Goal: Task Accomplishment & Management: Manage account settings

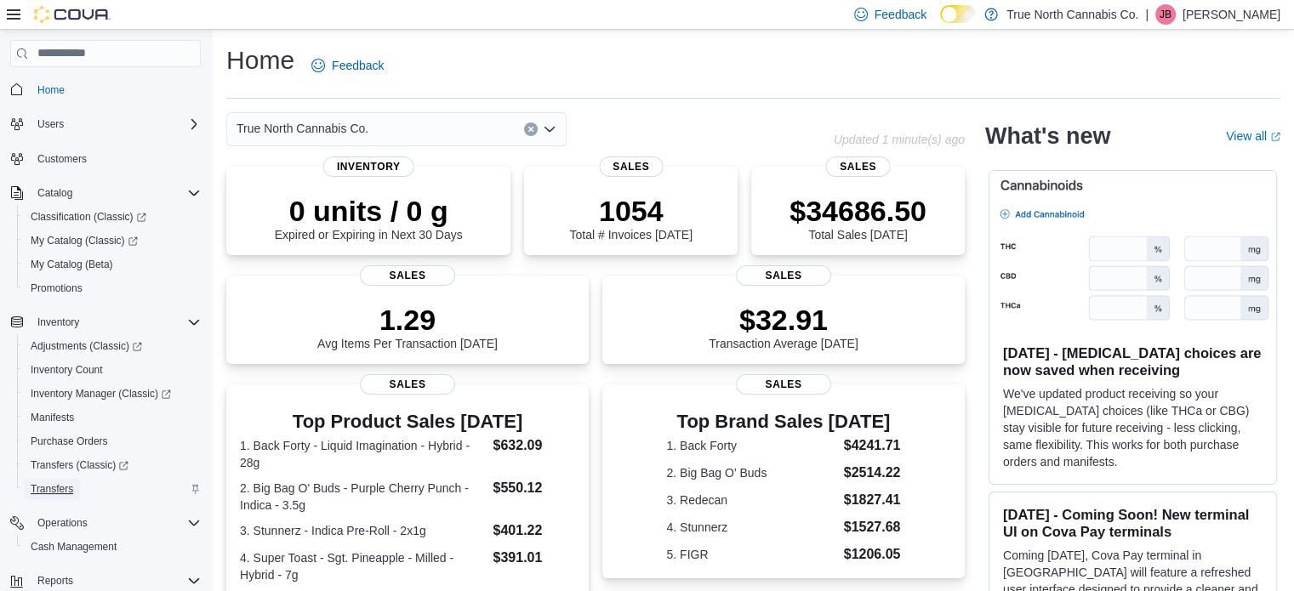
click at [54, 490] on span "Transfers" at bounding box center [52, 489] width 43 height 14
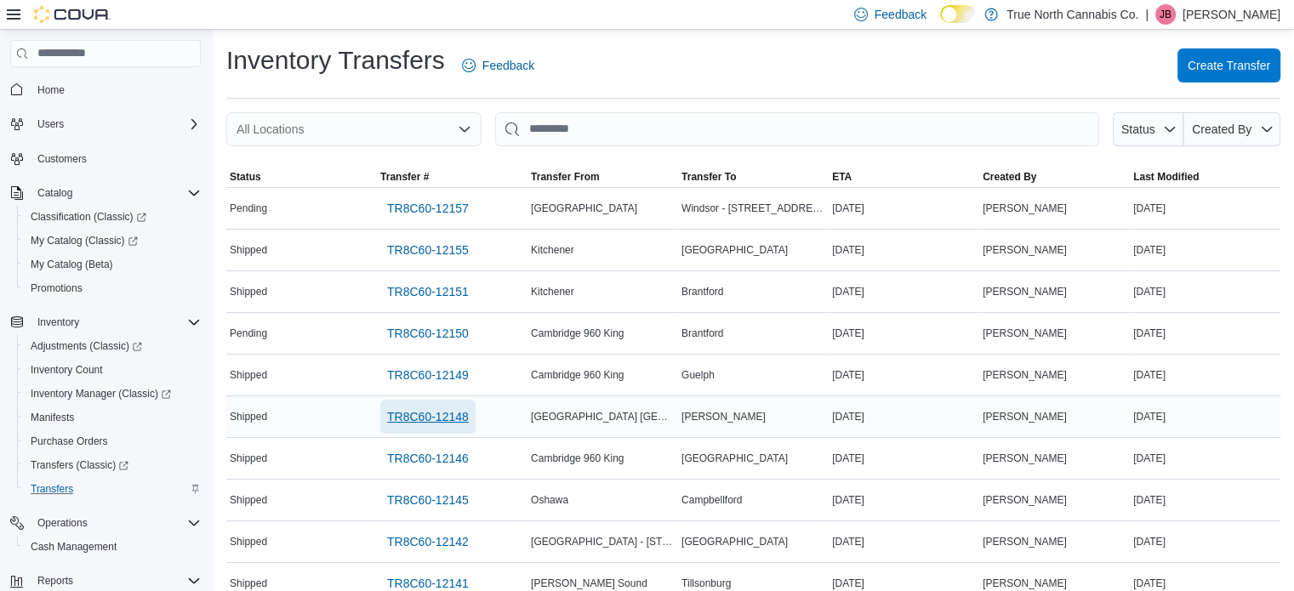
click at [415, 415] on span "TR8C60-12148" at bounding box center [428, 416] width 82 height 17
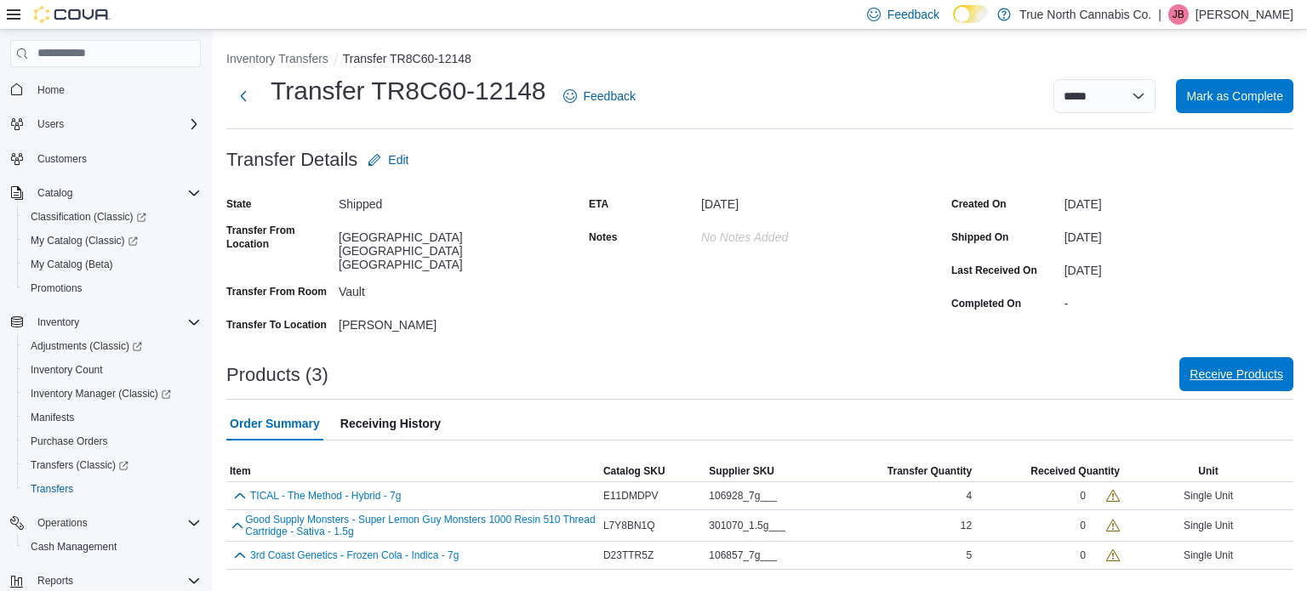
click at [1242, 366] on span "Receive Products" at bounding box center [1236, 374] width 94 height 17
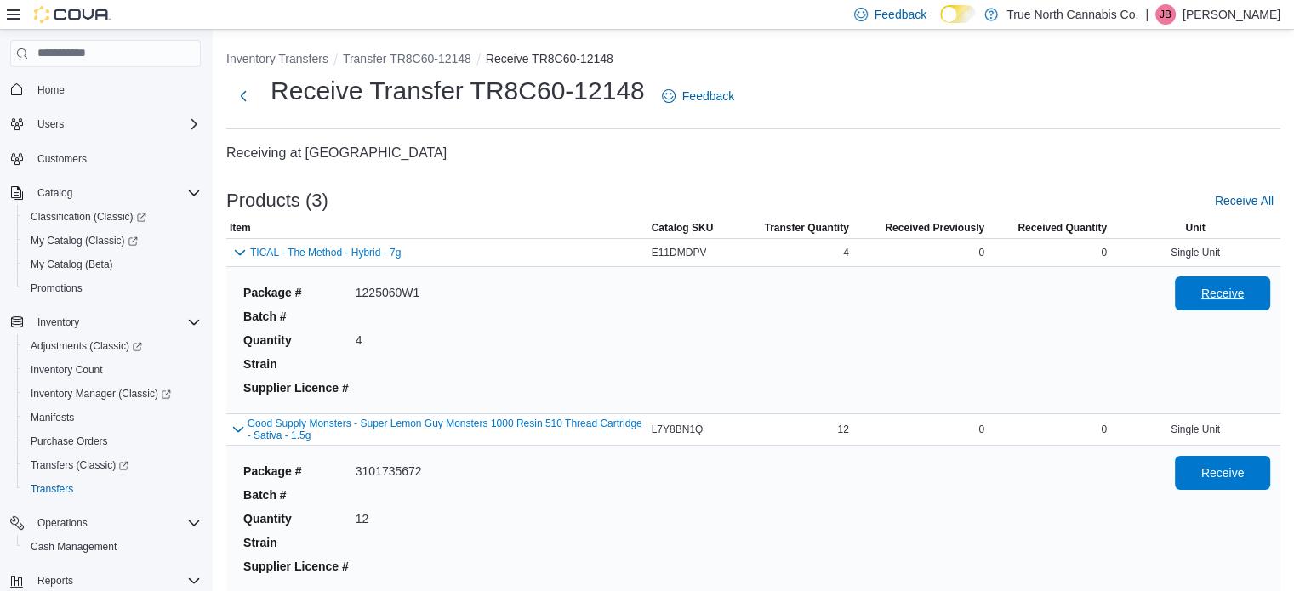
click at [1220, 299] on span "Receive" at bounding box center [1222, 293] width 43 height 17
click at [1218, 476] on span "Receive" at bounding box center [1222, 472] width 43 height 17
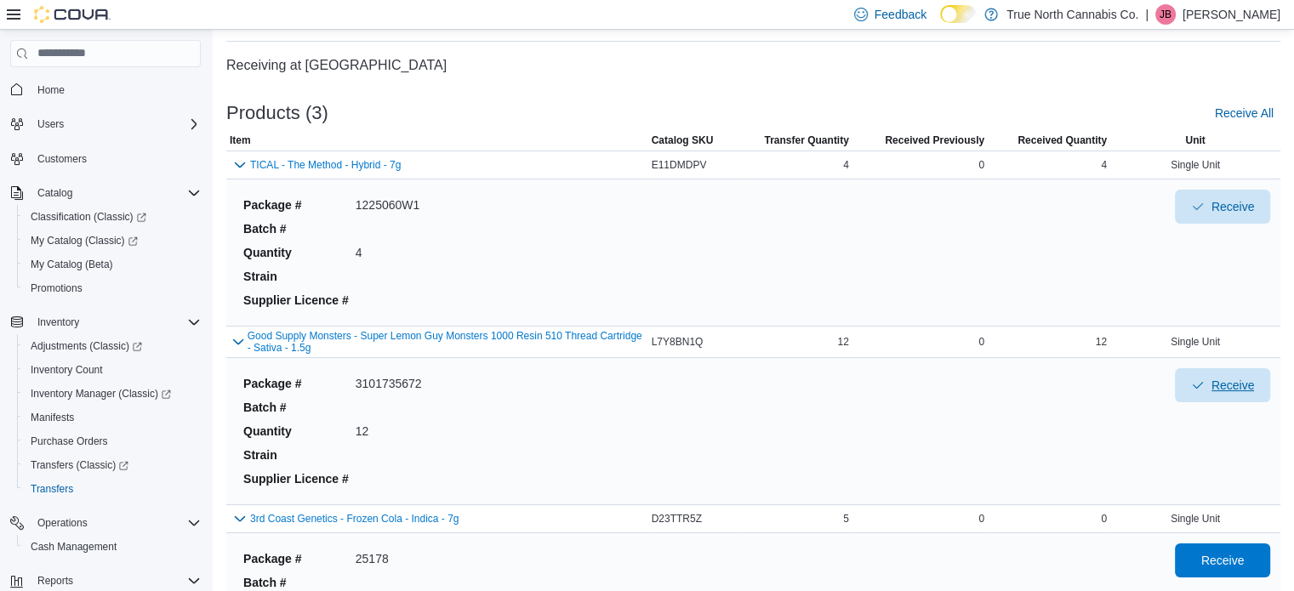
scroll to position [238, 0]
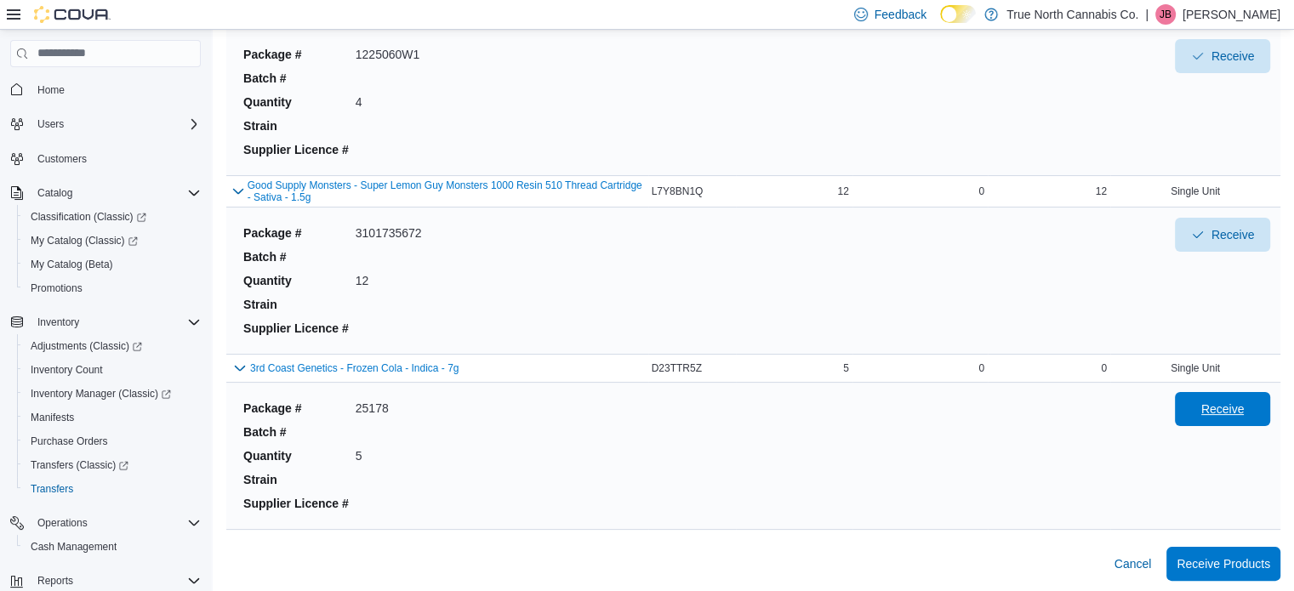
click at [1235, 409] on span "Receive" at bounding box center [1222, 409] width 43 height 17
click at [1218, 560] on span "Receive Products" at bounding box center [1224, 563] width 94 height 17
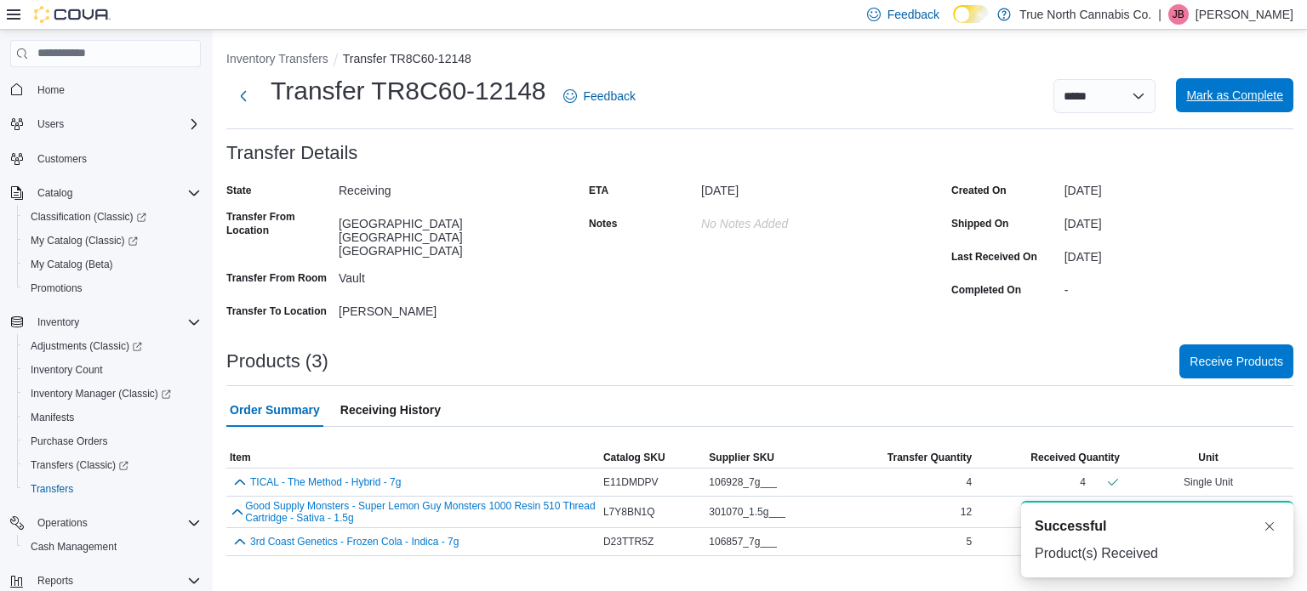
click at [1230, 100] on span "Mark as Complete" at bounding box center [1234, 95] width 97 height 17
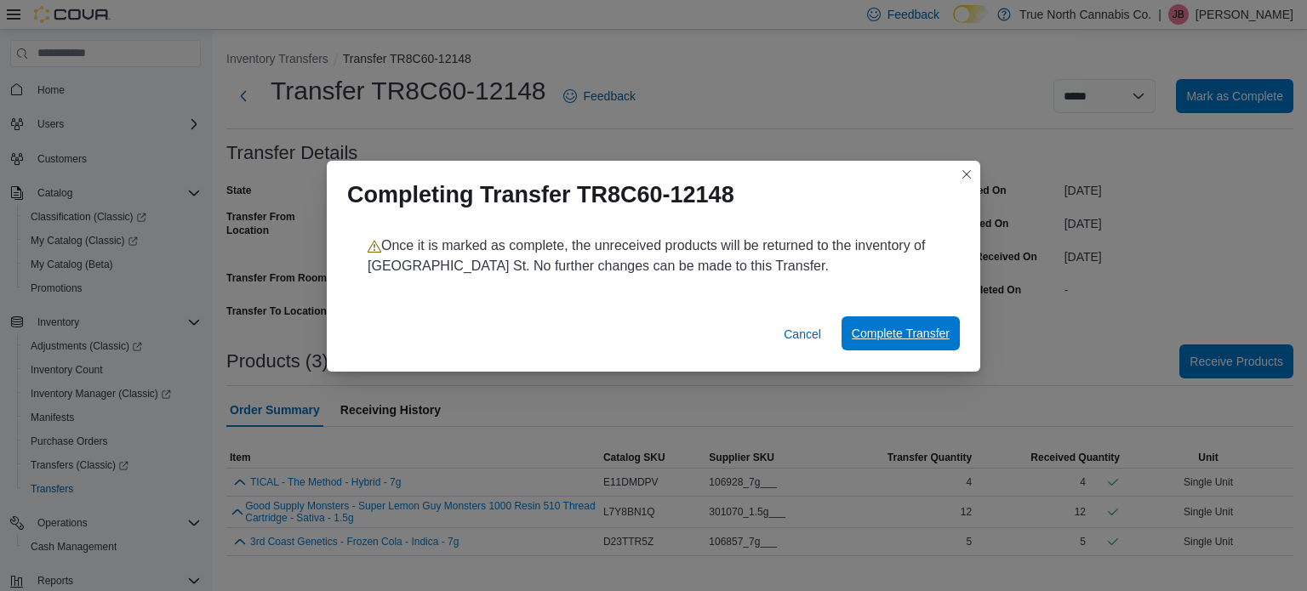
click at [909, 330] on span "Complete Transfer" at bounding box center [901, 333] width 98 height 17
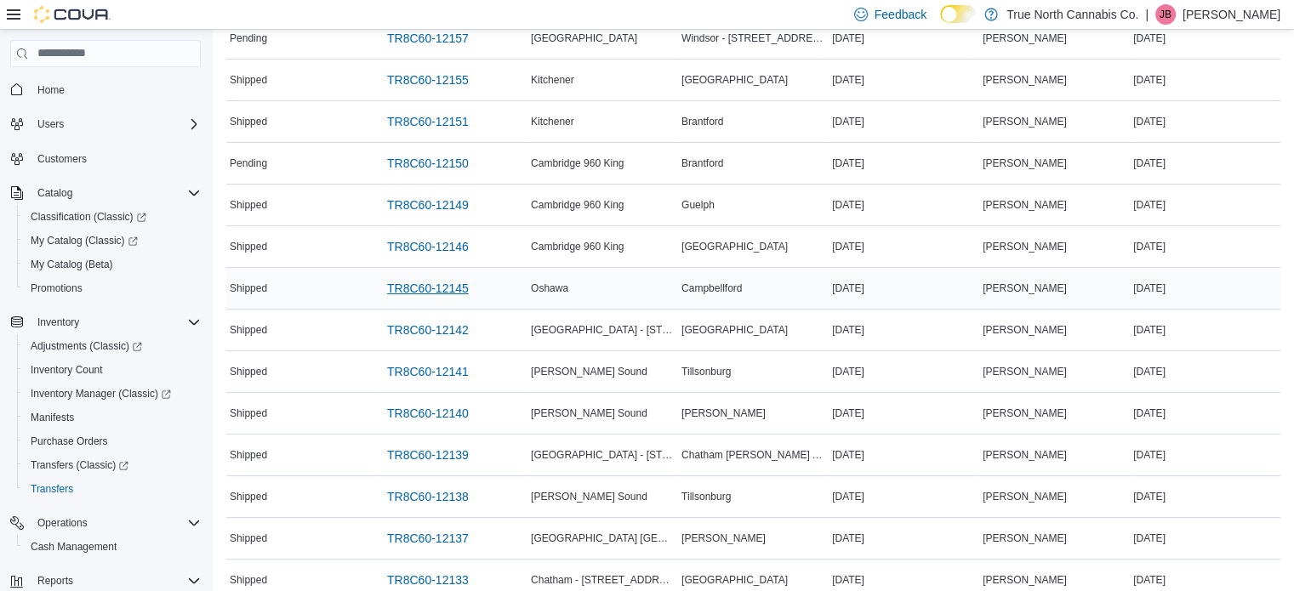
scroll to position [255, 0]
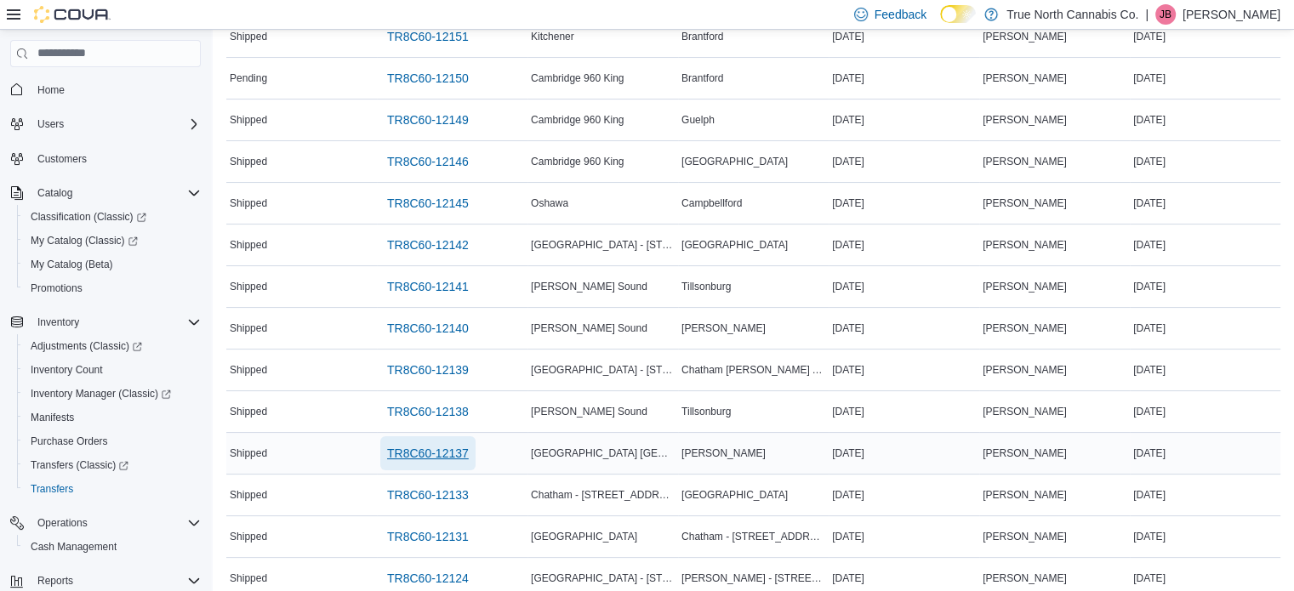
click at [432, 449] on span "TR8C60-12137" at bounding box center [428, 453] width 82 height 17
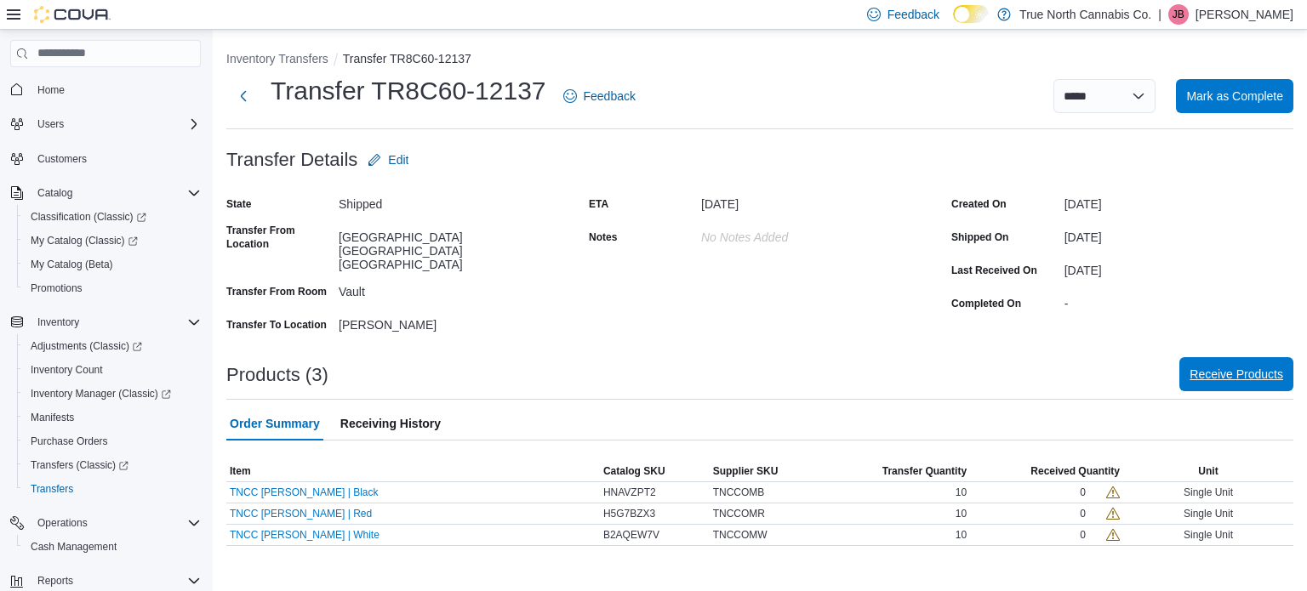
click at [1229, 366] on span "Receive Products" at bounding box center [1236, 374] width 94 height 17
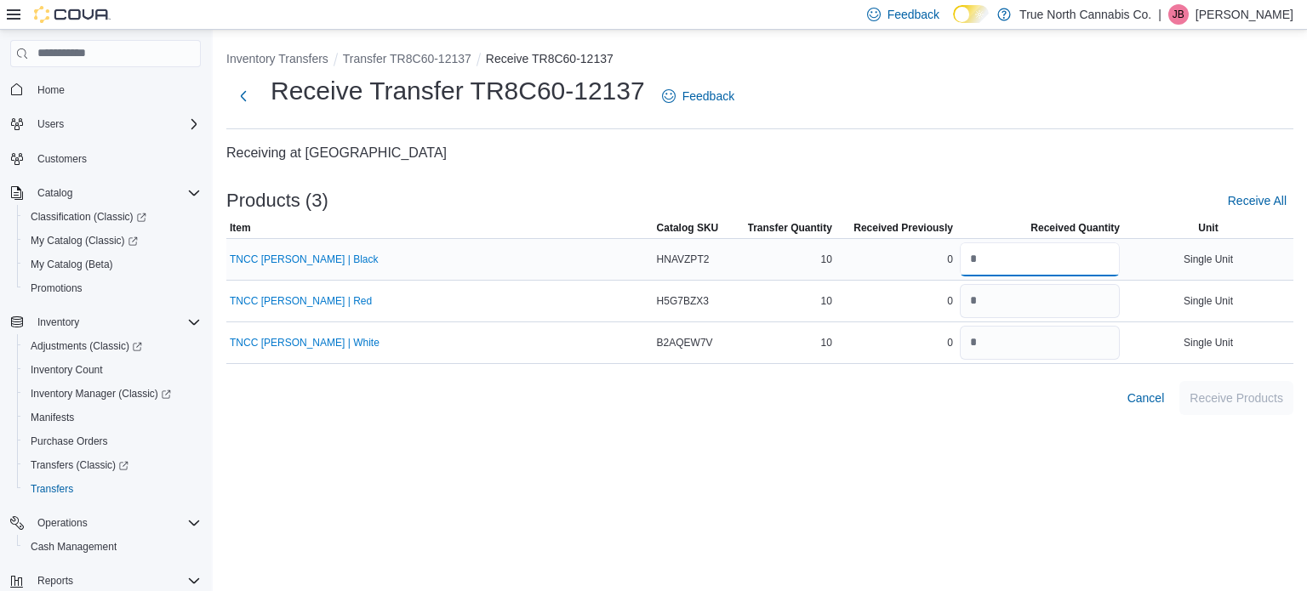
click at [1045, 254] on input "number" at bounding box center [1040, 259] width 160 height 34
type input "**"
click at [968, 305] on input "number" at bounding box center [1040, 301] width 160 height 34
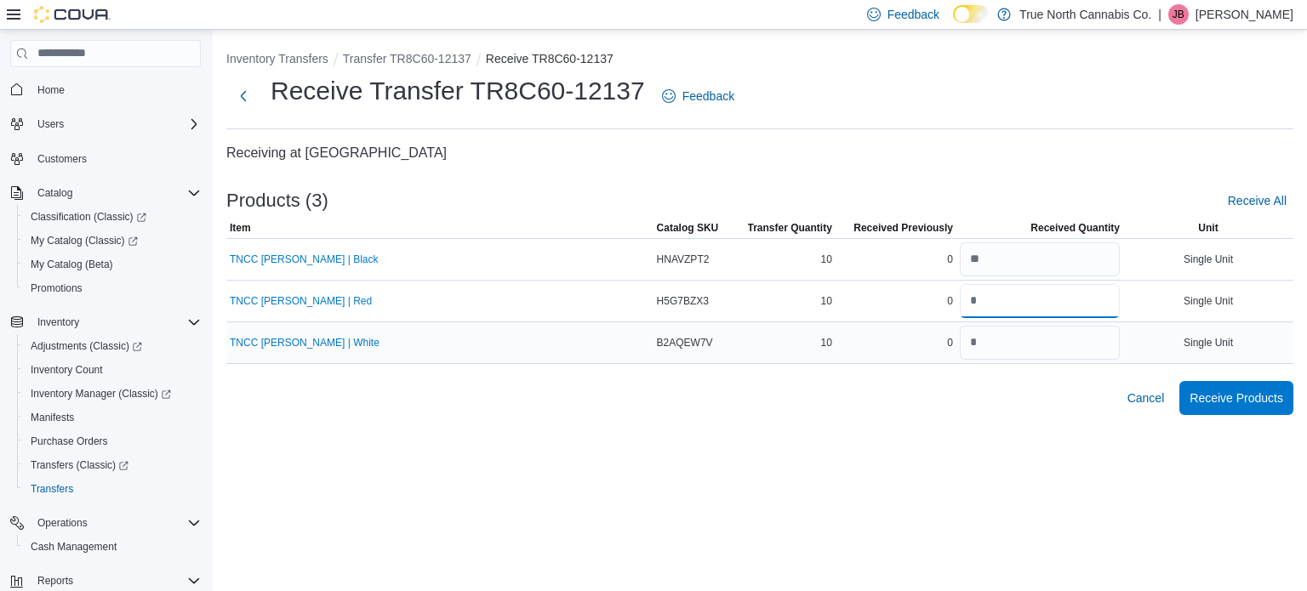
type input "**"
click at [973, 334] on input "number" at bounding box center [1040, 343] width 160 height 34
type input "**"
click at [1246, 400] on span "Receive Products" at bounding box center [1236, 397] width 94 height 17
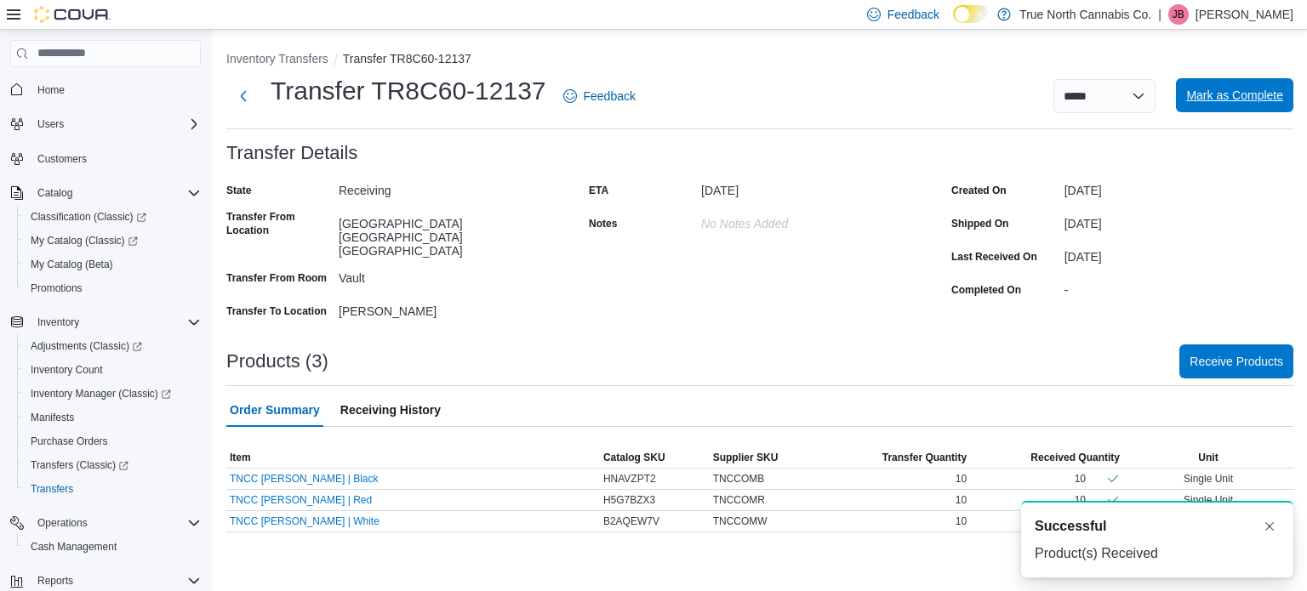
click at [1232, 97] on span "Mark as Complete" at bounding box center [1234, 95] width 97 height 17
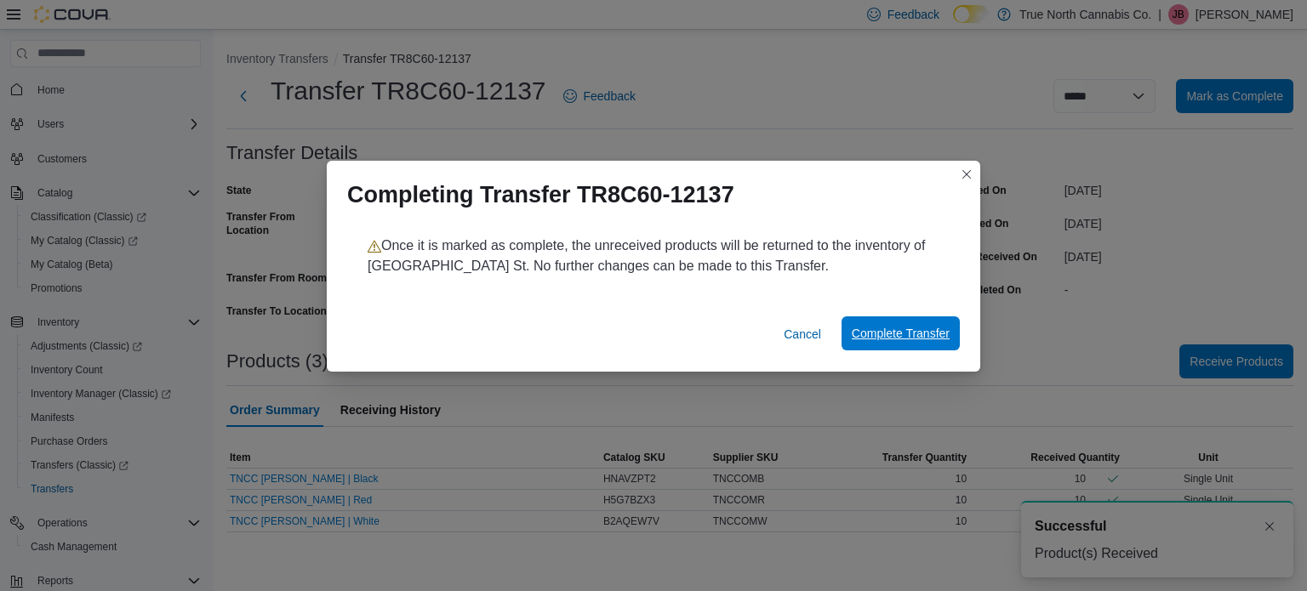
click at [902, 333] on span "Complete Transfer" at bounding box center [901, 333] width 98 height 17
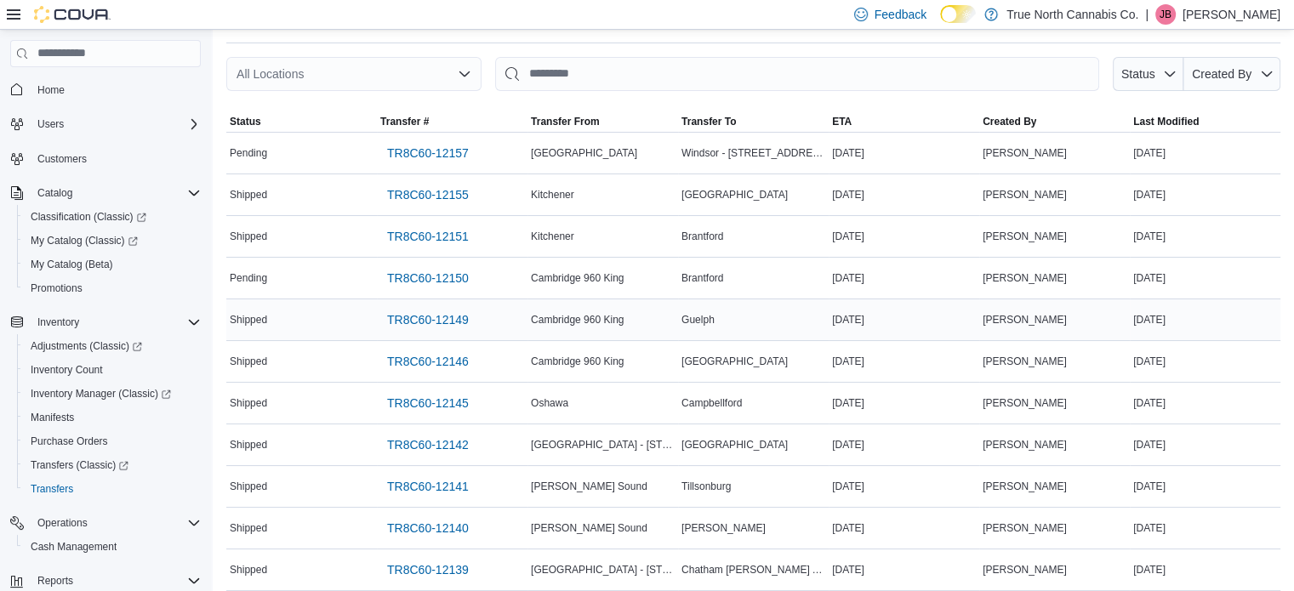
scroll to position [85, 0]
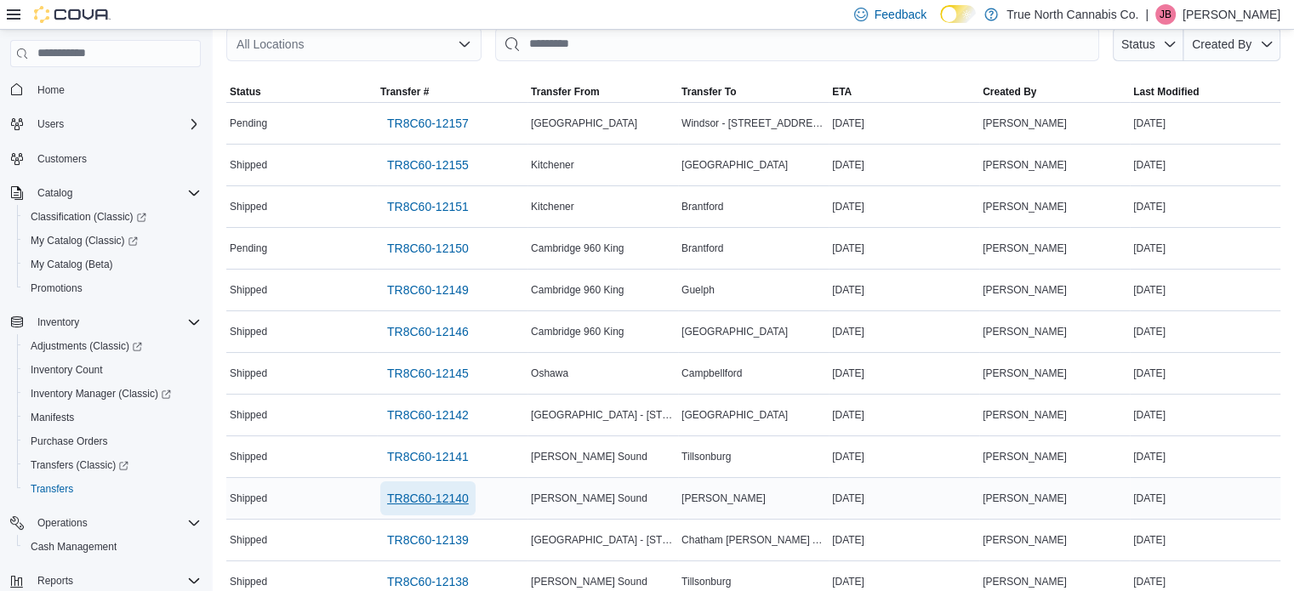
click at [428, 498] on span "TR8C60-12140" at bounding box center [428, 498] width 82 height 17
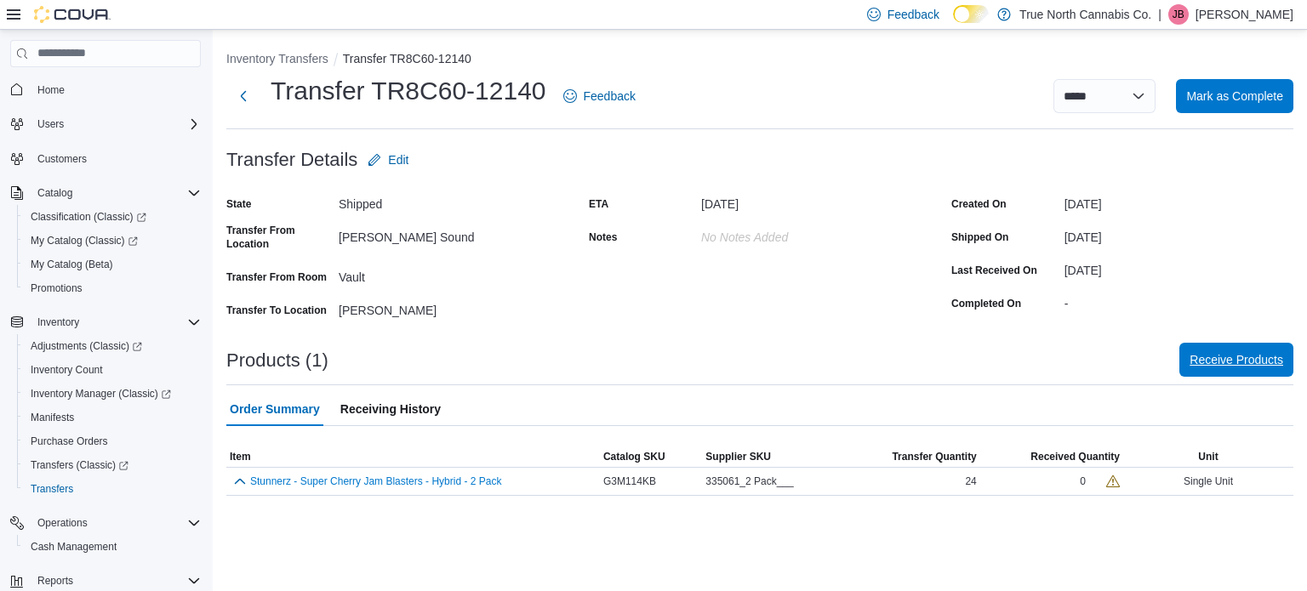
click at [1240, 366] on span "Receive Products" at bounding box center [1236, 359] width 94 height 17
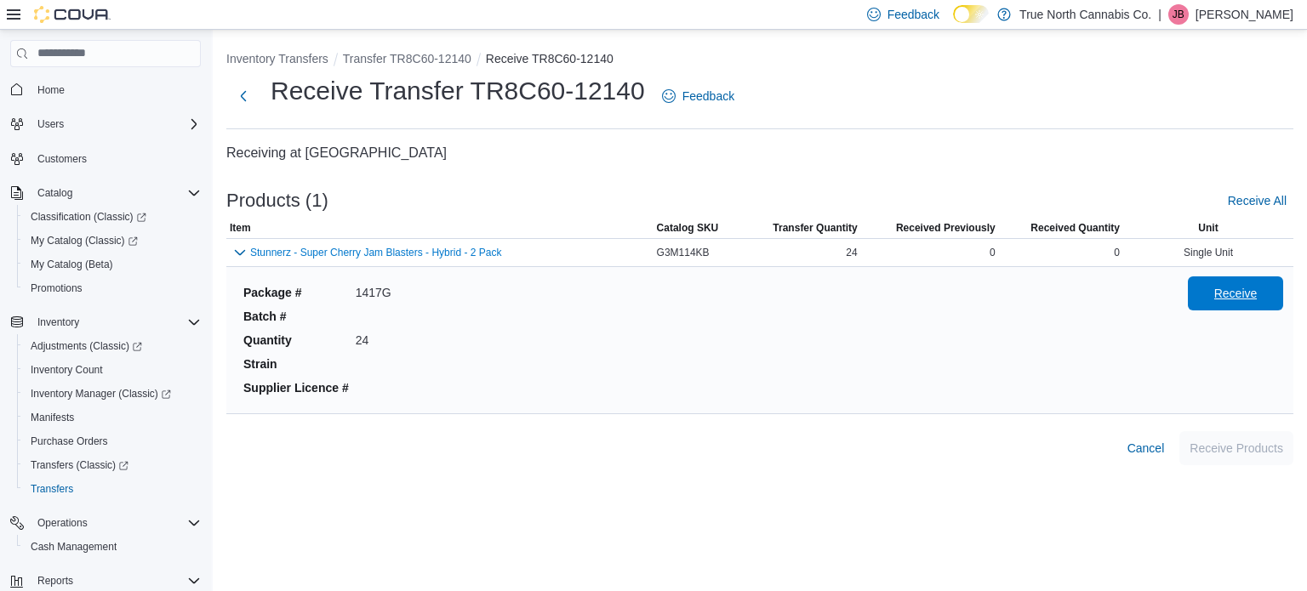
click at [1242, 295] on span "Receive" at bounding box center [1235, 293] width 43 height 17
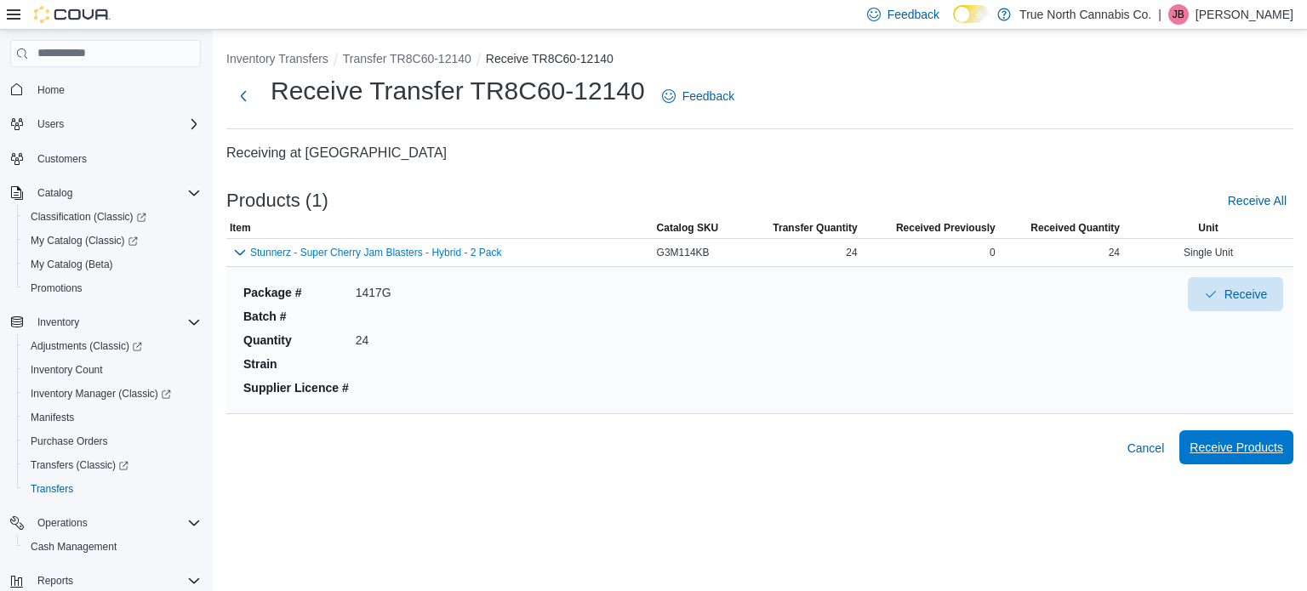
click at [1218, 440] on span "Receive Products" at bounding box center [1236, 447] width 94 height 17
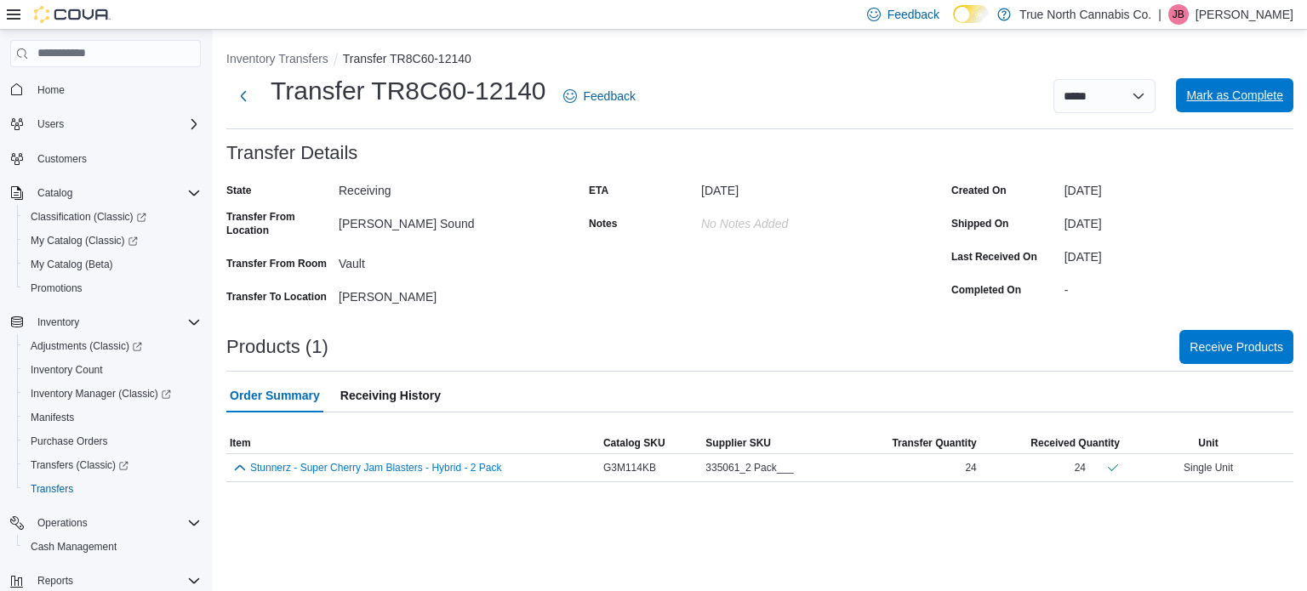
click at [1233, 101] on span "Mark as Complete" at bounding box center [1234, 95] width 97 height 17
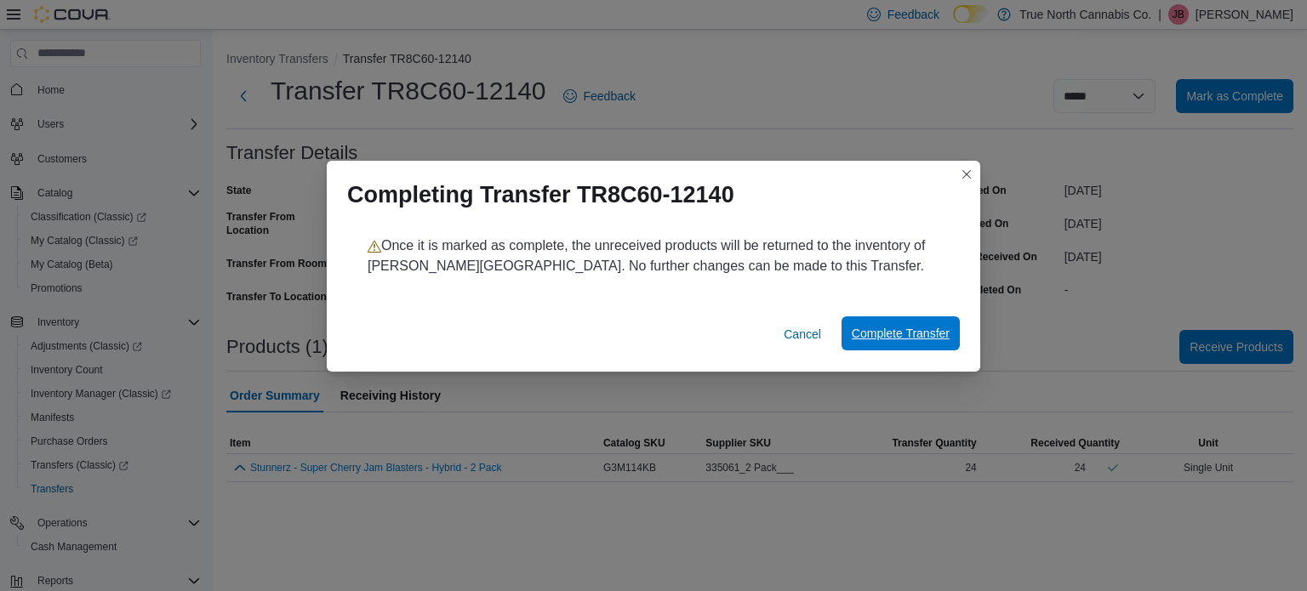
click at [883, 328] on span "Complete Transfer" at bounding box center [901, 333] width 98 height 17
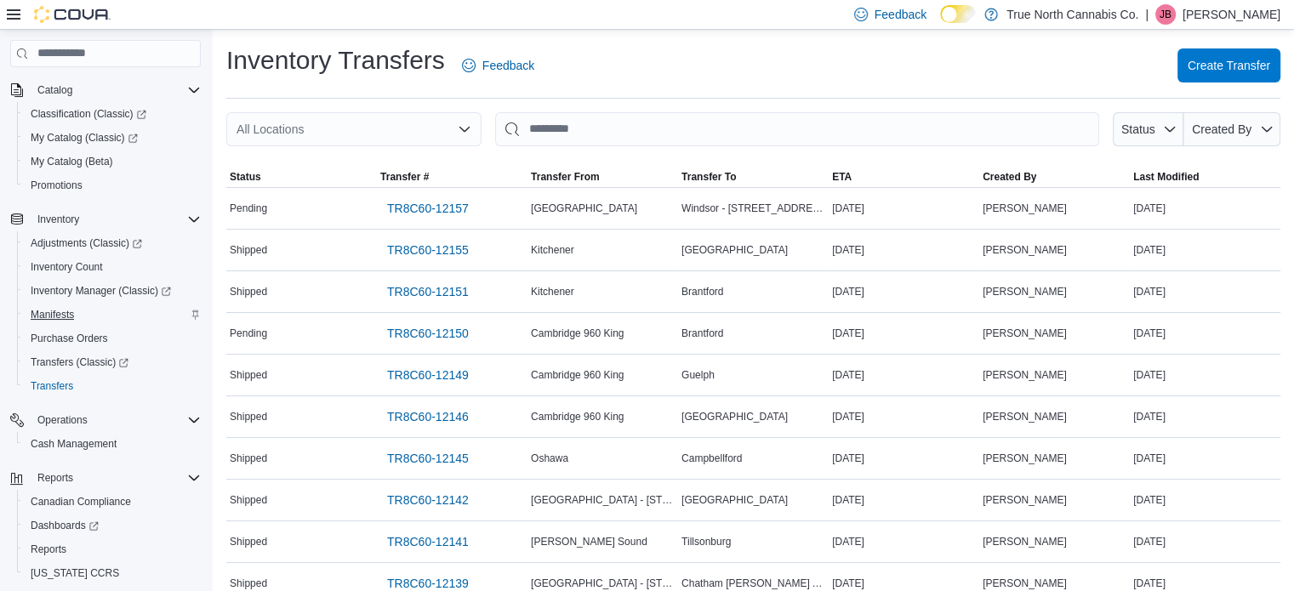
scroll to position [170, 0]
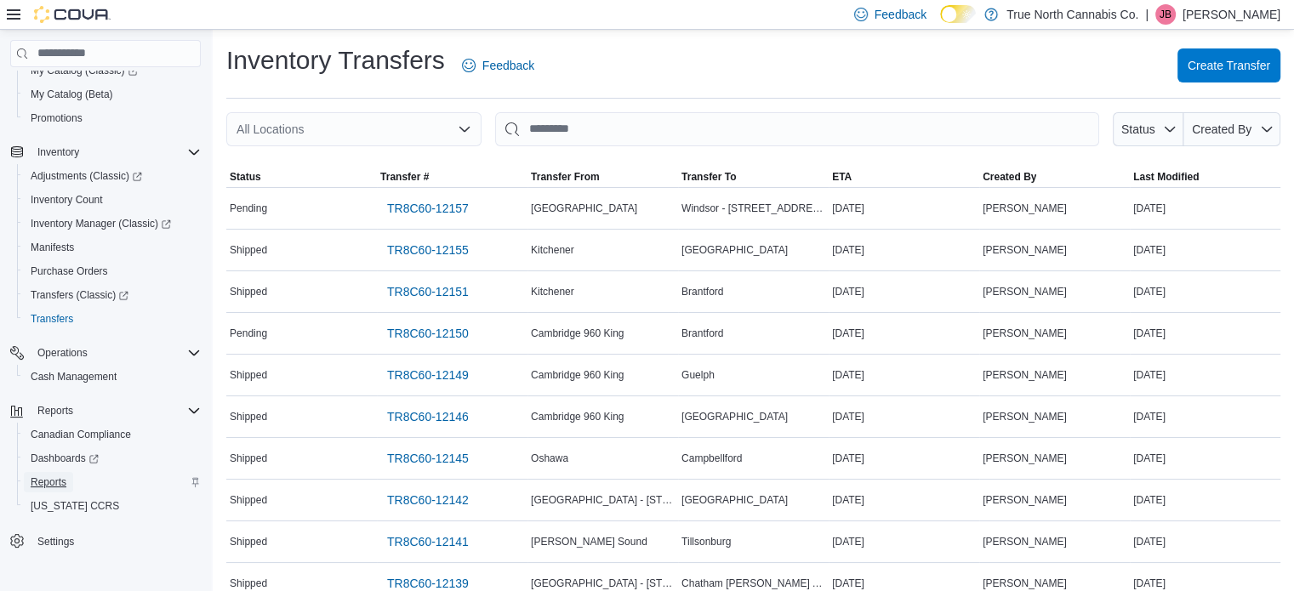
click at [43, 492] on span "Reports" at bounding box center [49, 482] width 36 height 20
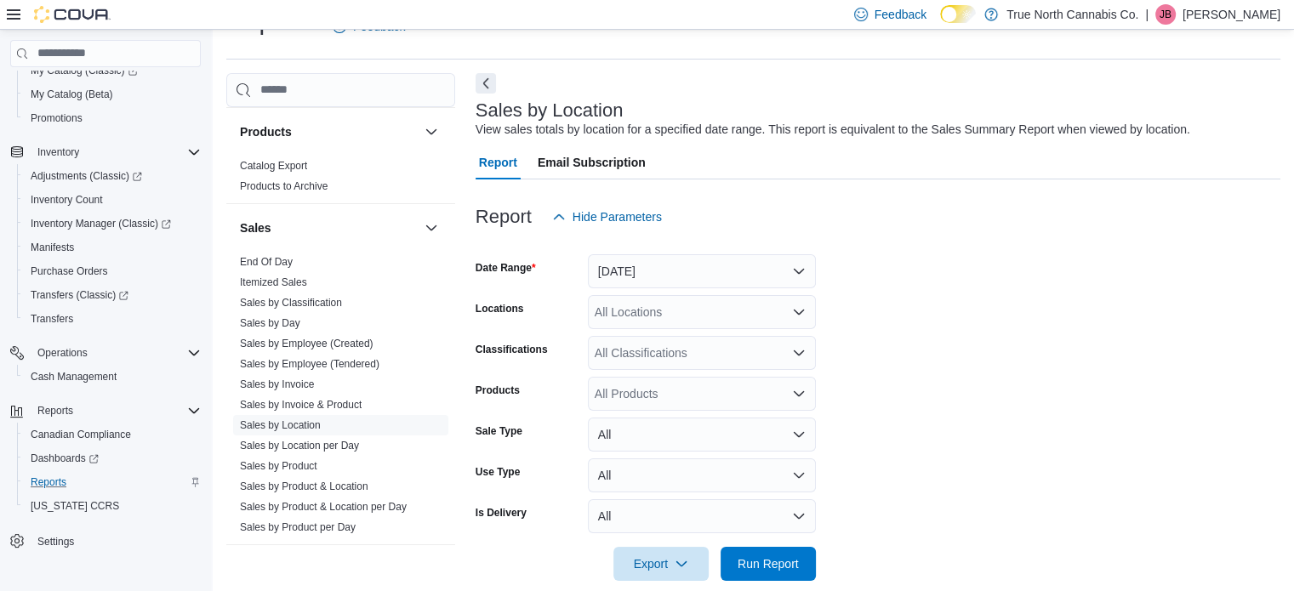
scroll to position [1106, 0]
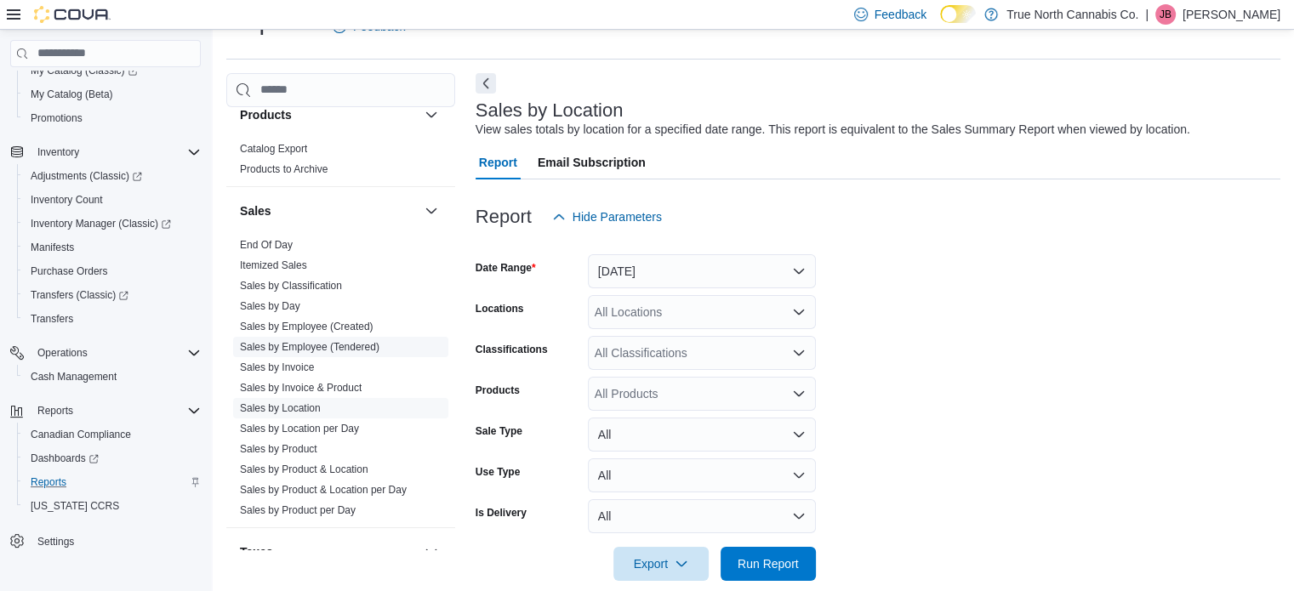
click at [334, 344] on link "Sales by Employee (Tendered)" at bounding box center [310, 347] width 140 height 12
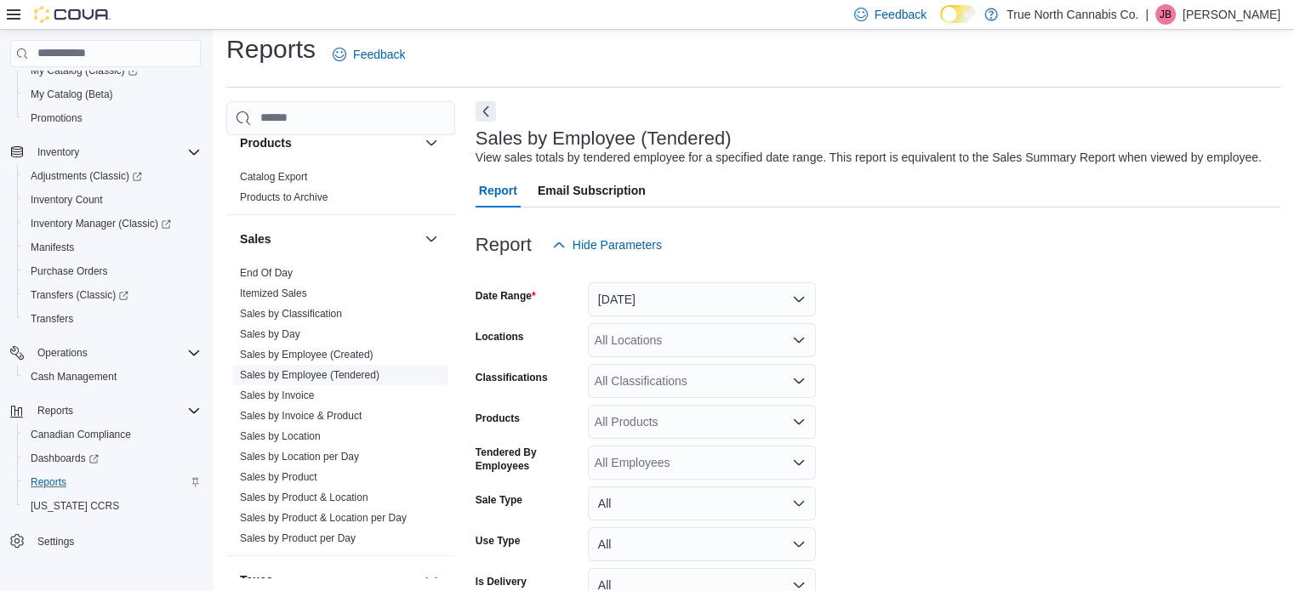
scroll to position [39, 0]
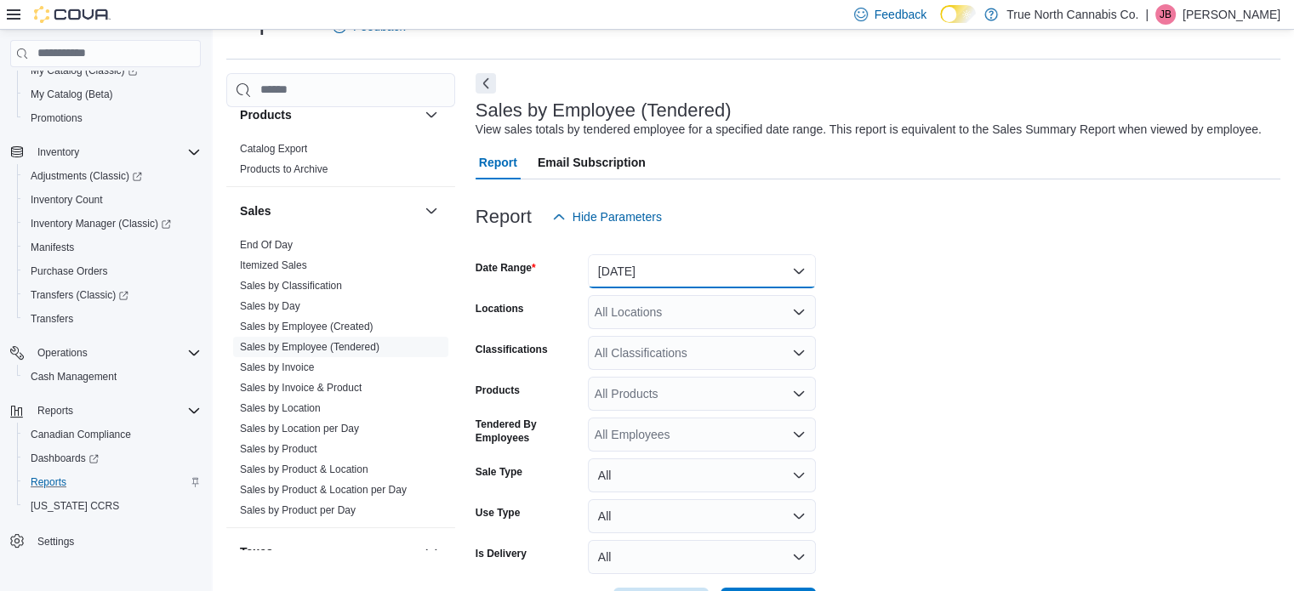
click at [730, 271] on button "Yesterday" at bounding box center [702, 271] width 228 height 34
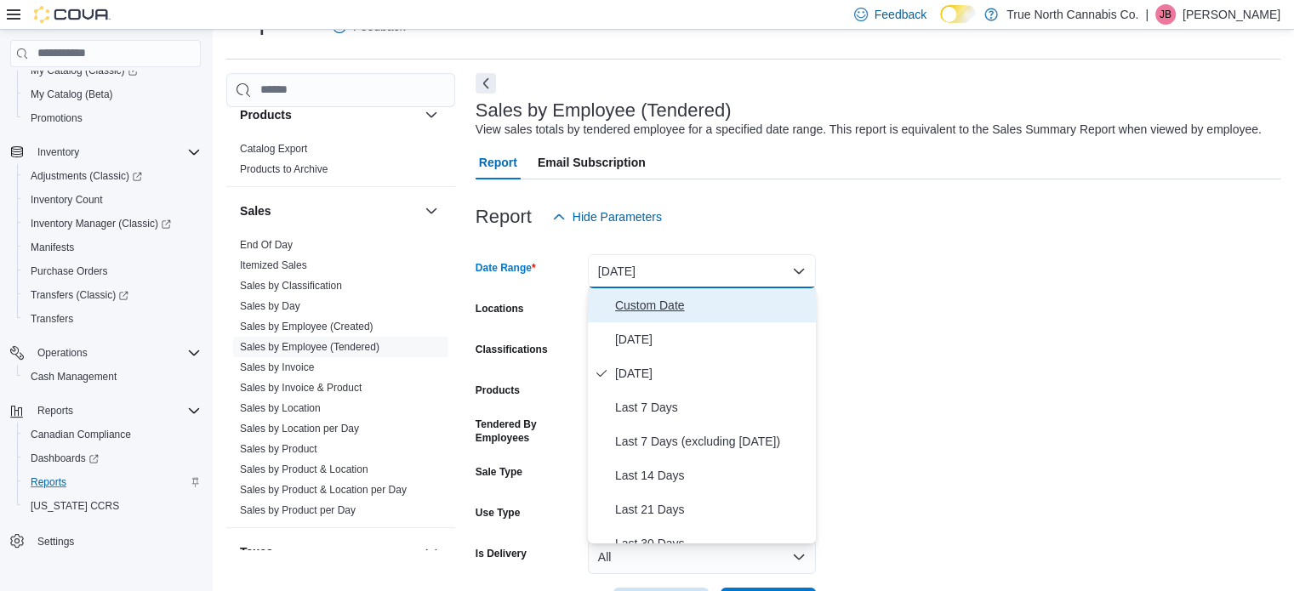
click at [670, 303] on span "Custom Date" at bounding box center [712, 305] width 194 height 20
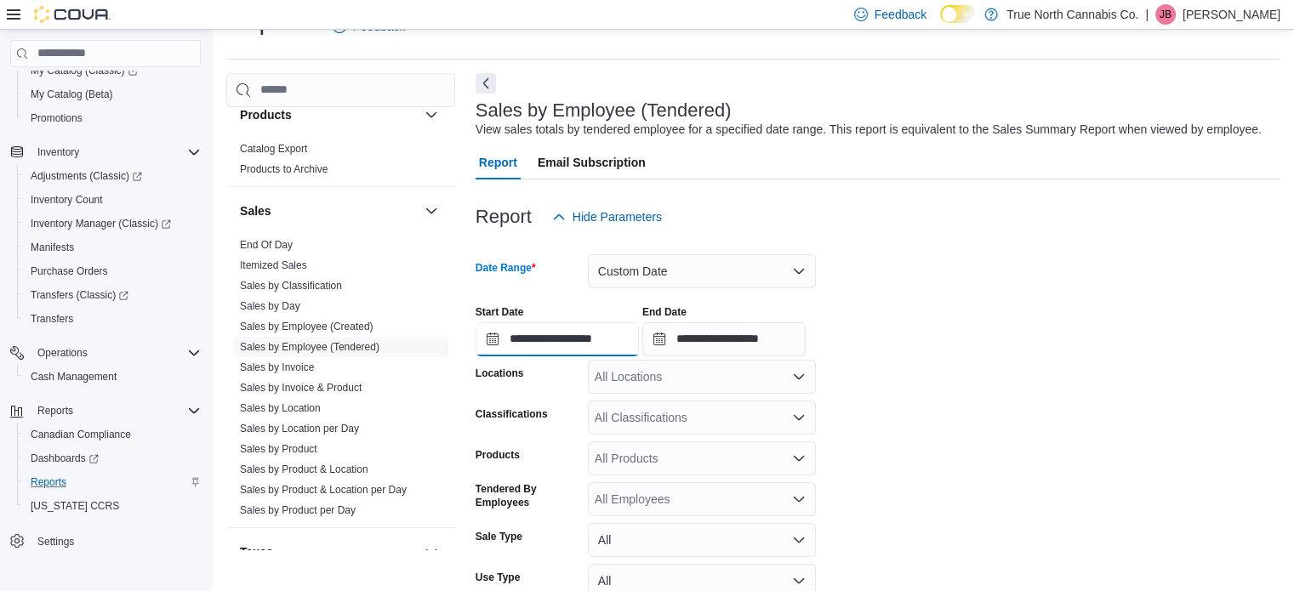
click at [583, 335] on input "**********" at bounding box center [557, 339] width 163 height 34
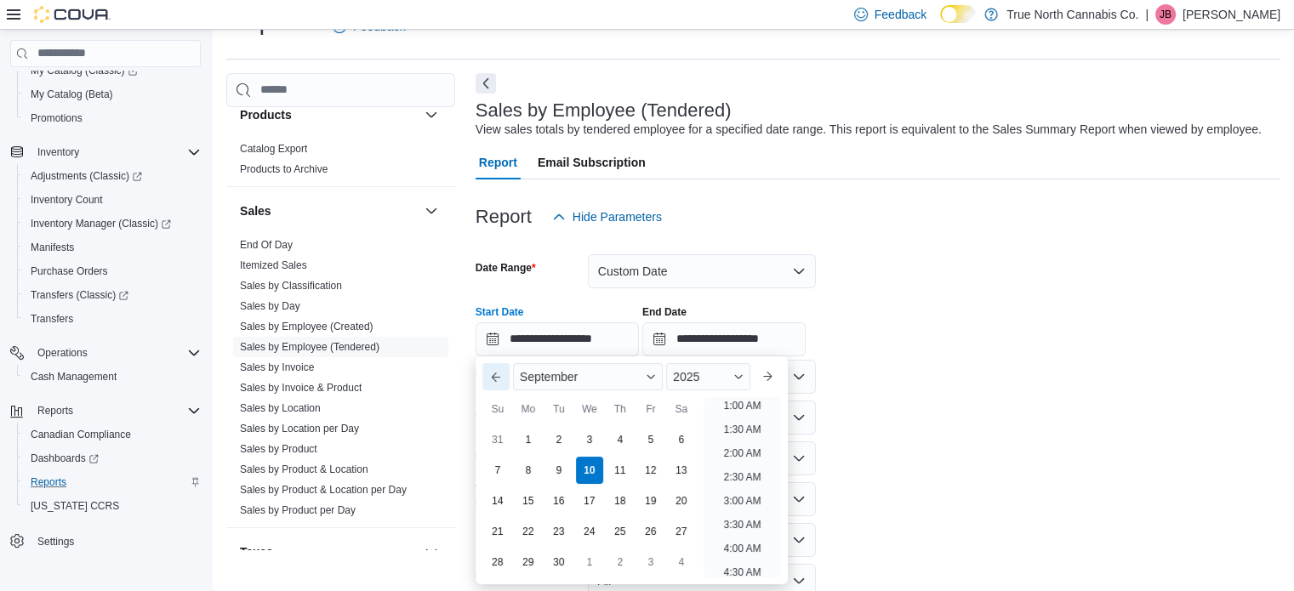
click at [500, 368] on button "Previous Month" at bounding box center [495, 376] width 27 height 27
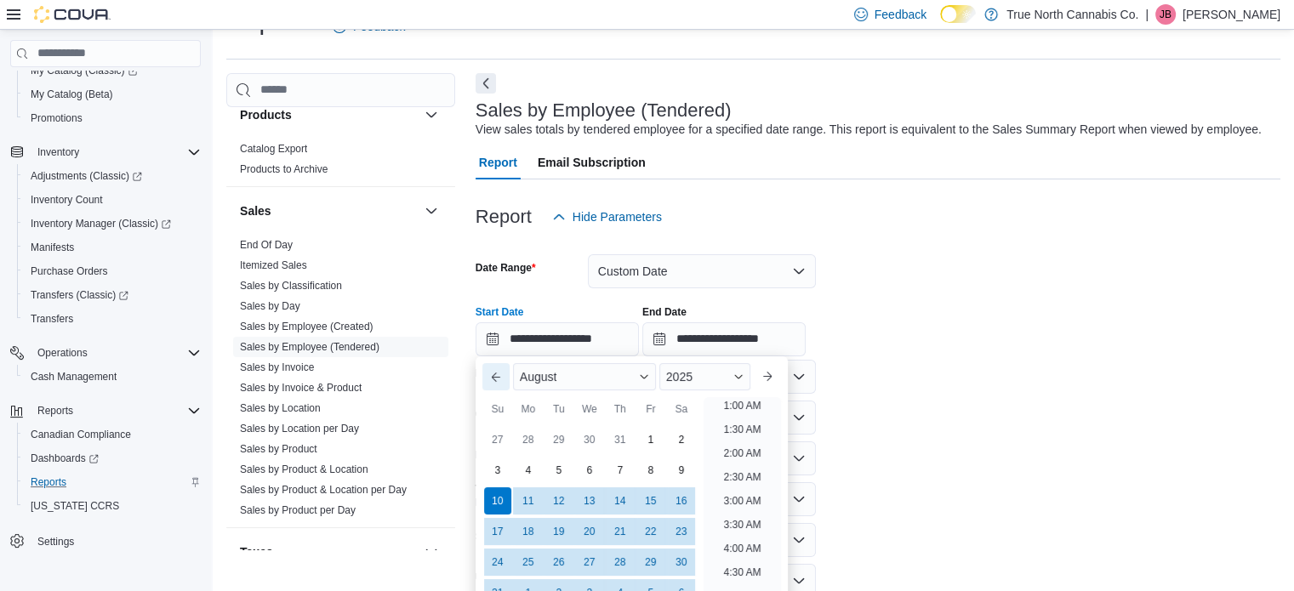
scroll to position [3, 0]
click at [500, 368] on button "Previous Month" at bounding box center [495, 376] width 27 height 27
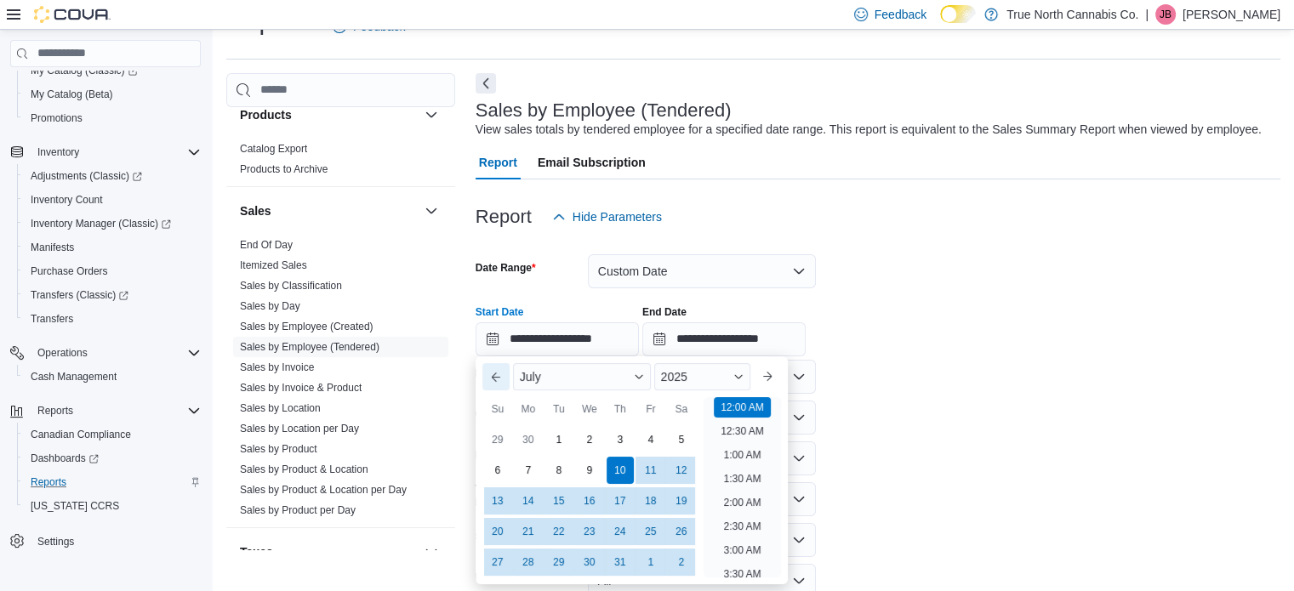
click at [500, 368] on button "Previous Month" at bounding box center [495, 376] width 27 height 27
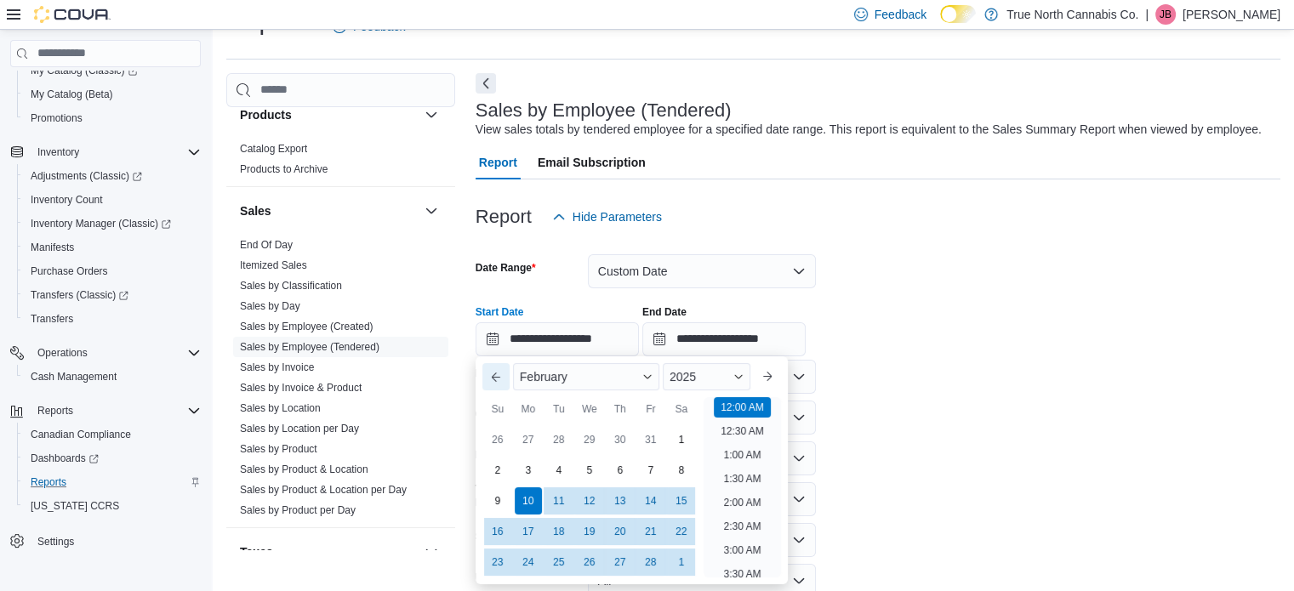
click at [500, 368] on button "Previous Month" at bounding box center [495, 376] width 27 height 27
click at [591, 433] on div "1" at bounding box center [589, 440] width 30 height 30
type input "**********"
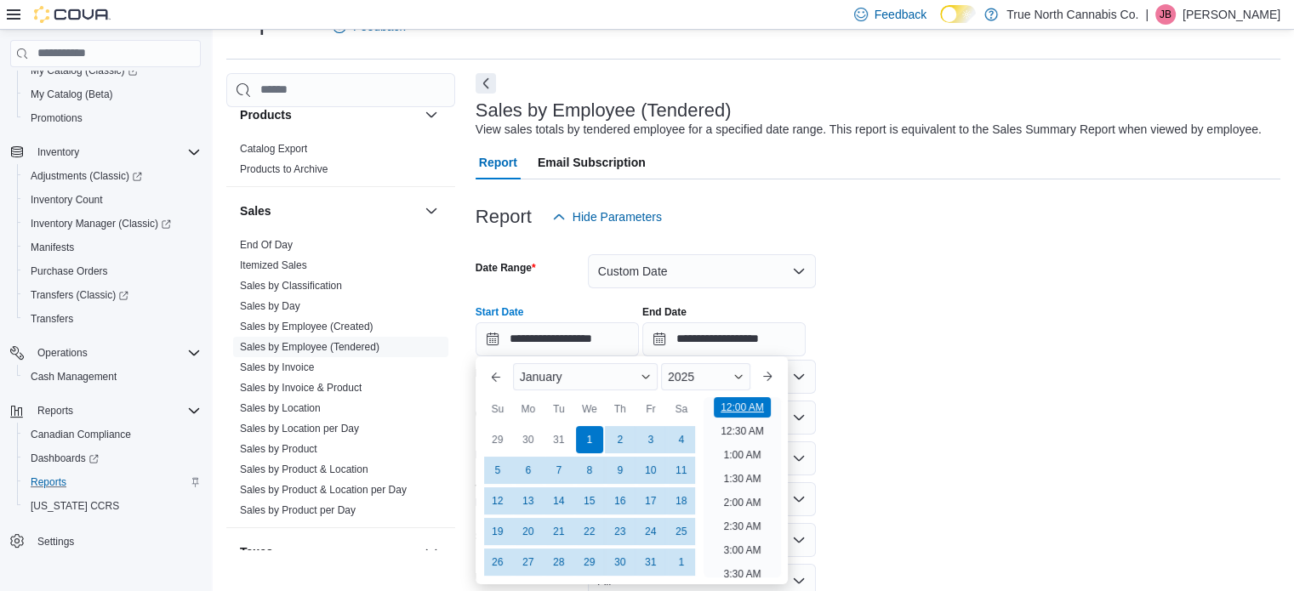
click at [722, 404] on li "12:00 AM" at bounding box center [742, 407] width 57 height 20
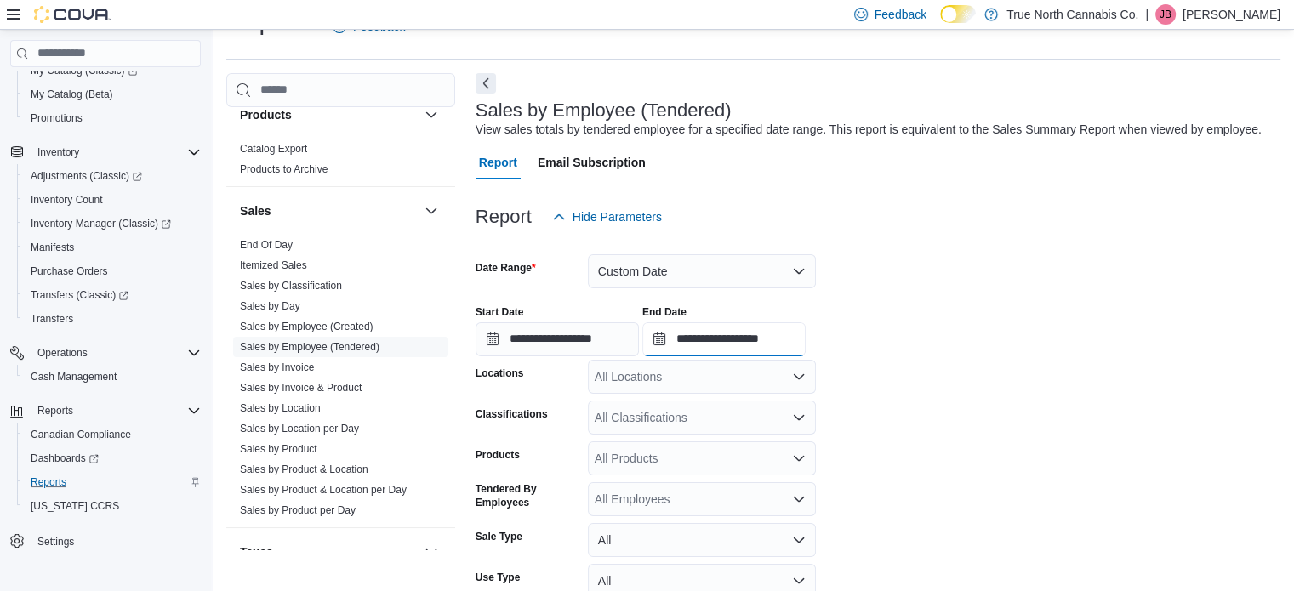
click at [753, 333] on input "**********" at bounding box center [723, 339] width 163 height 34
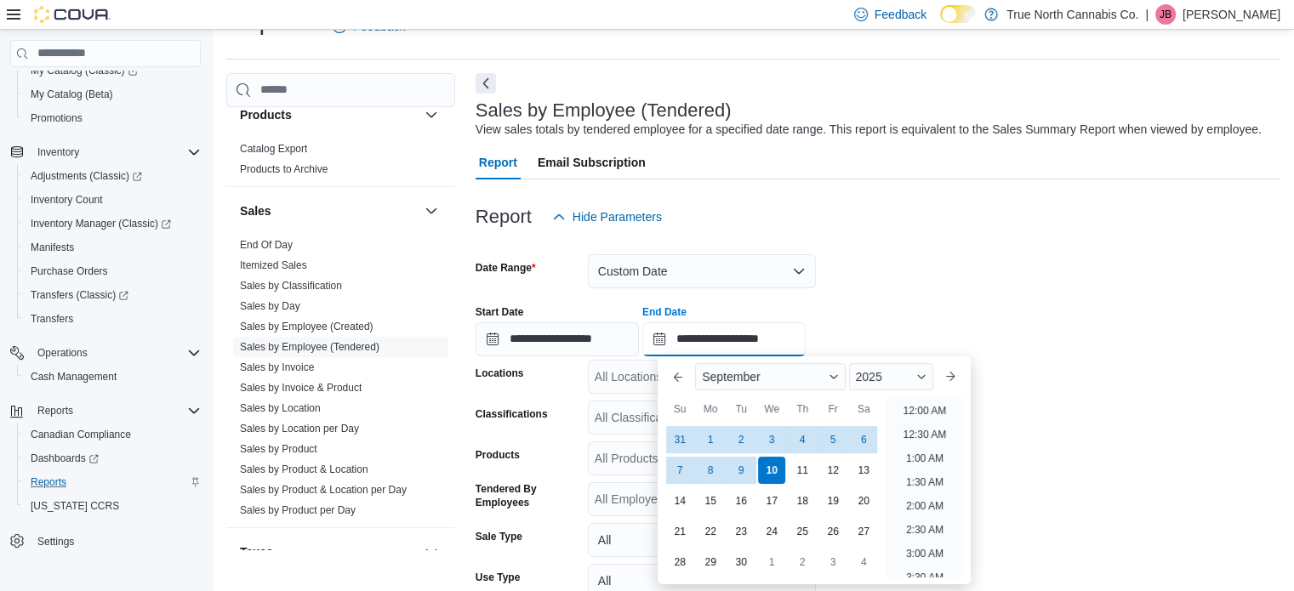
scroll to position [967, 0]
click at [734, 469] on div "9" at bounding box center [742, 470] width 30 height 30
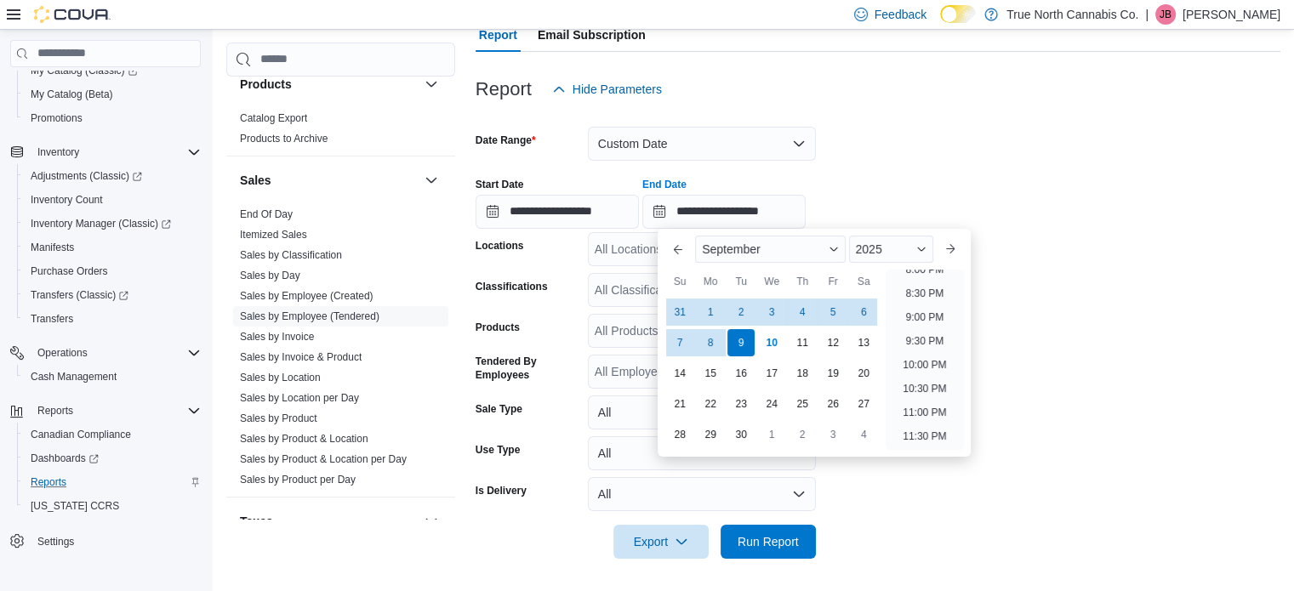
scroll to position [168, 0]
click at [926, 433] on li "11:30 PM" at bounding box center [924, 435] width 57 height 20
type input "**********"
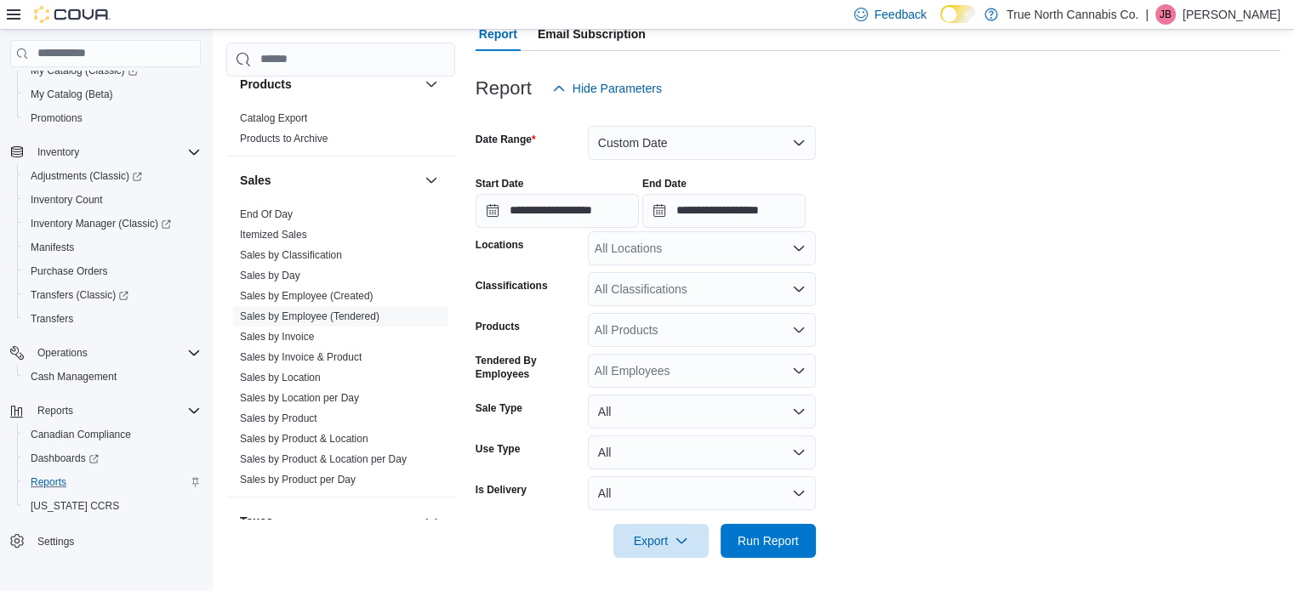
click at [799, 247] on icon "Open list of options" at bounding box center [799, 249] width 14 height 14
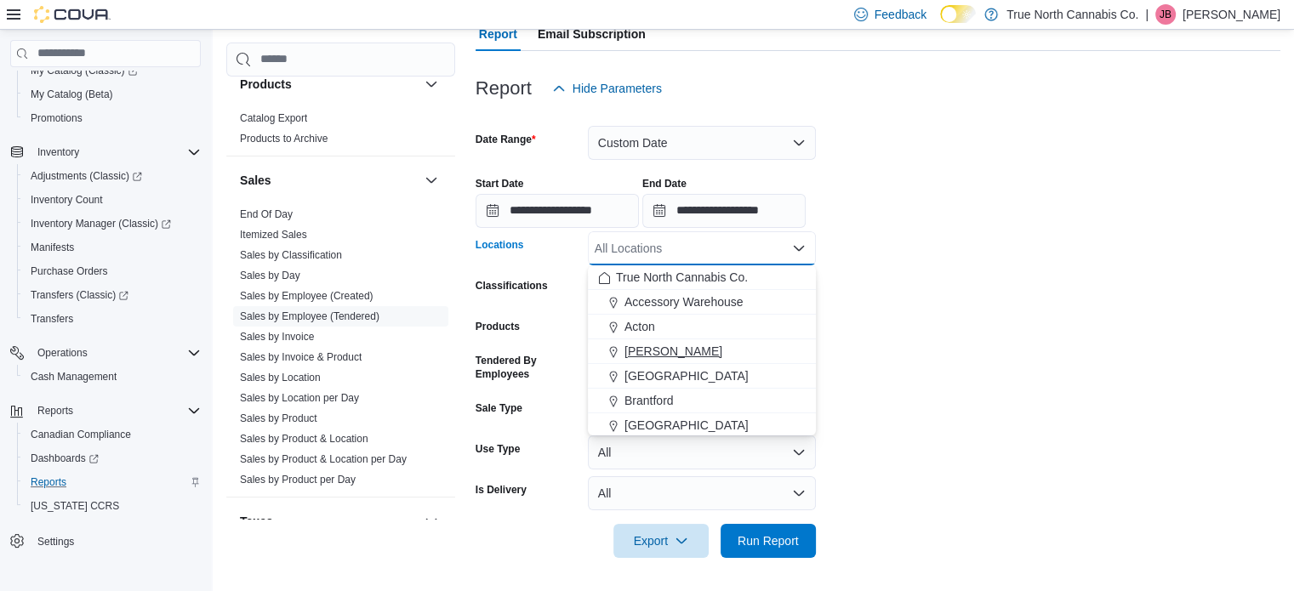
click at [667, 348] on div "[PERSON_NAME]" at bounding box center [702, 351] width 208 height 17
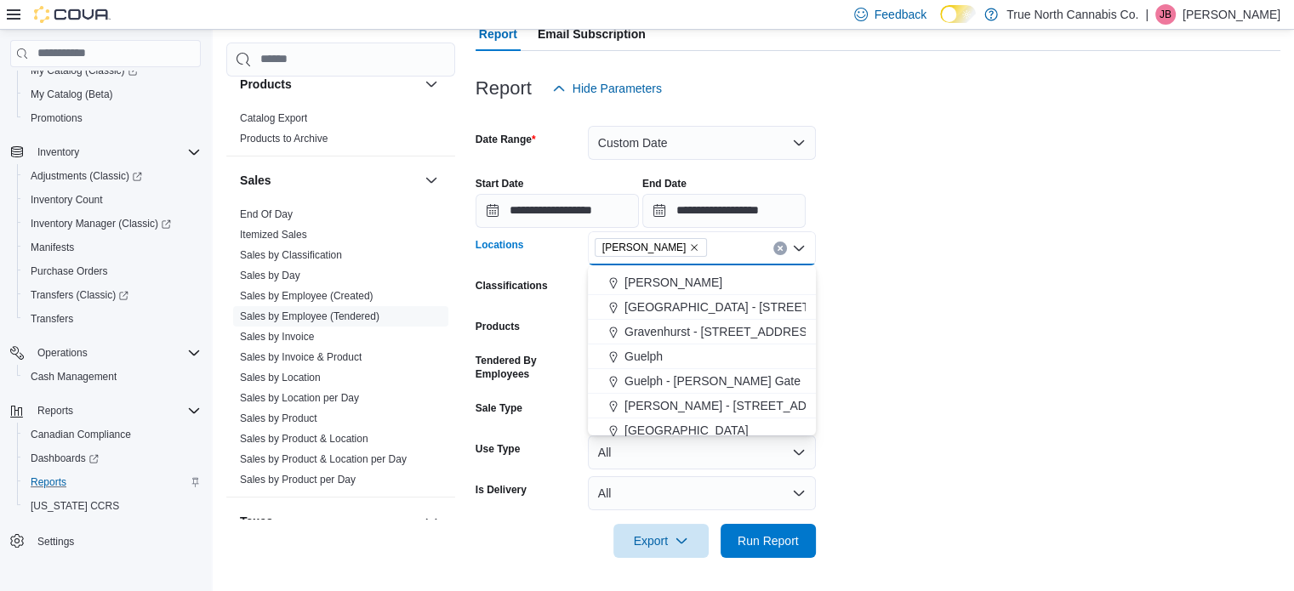
scroll to position [425, 0]
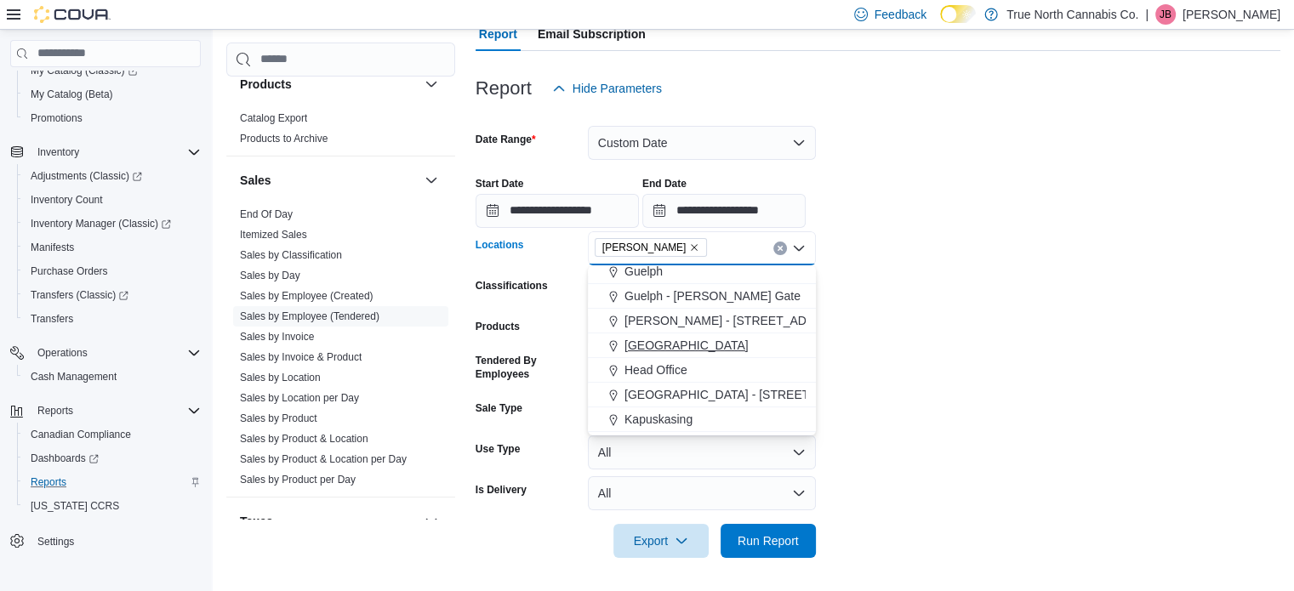
click at [657, 344] on span "Hanover" at bounding box center [686, 345] width 124 height 17
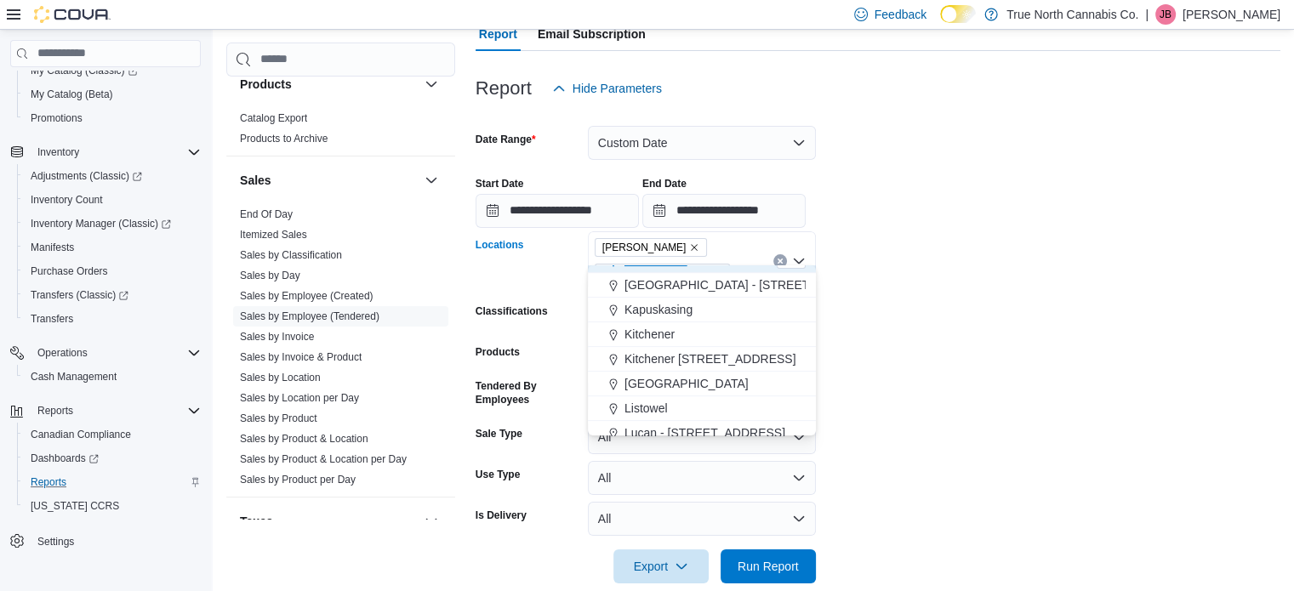
scroll to position [596, 0]
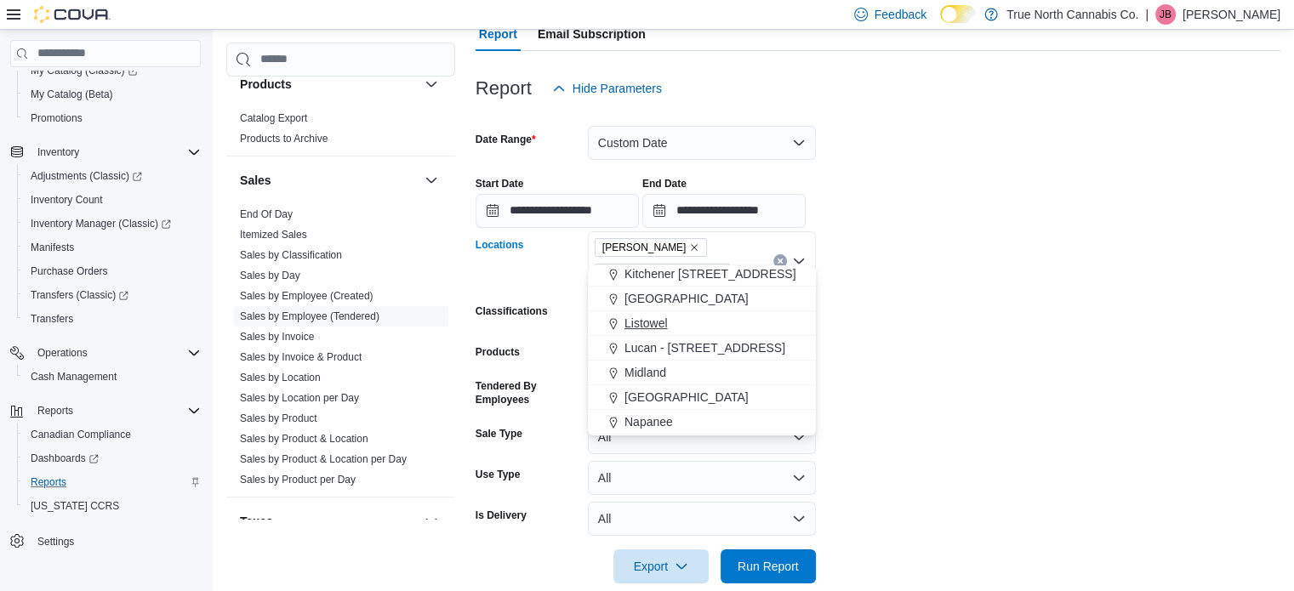
click at [642, 320] on span "Listowel" at bounding box center [645, 323] width 43 height 17
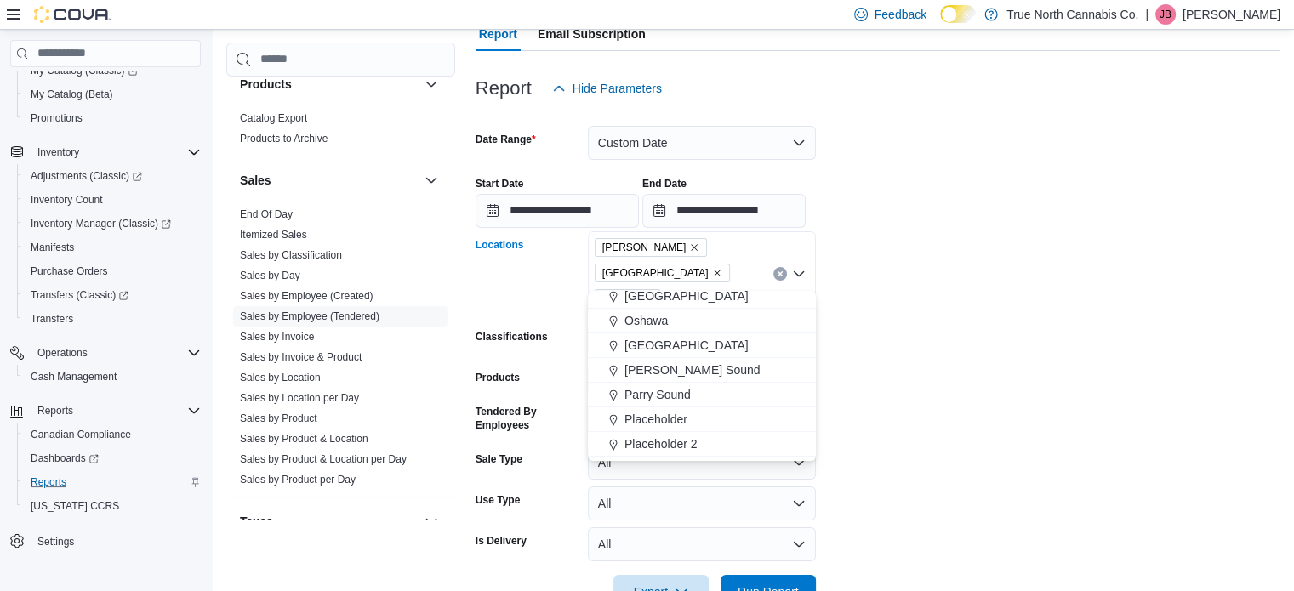
scroll to position [851, 0]
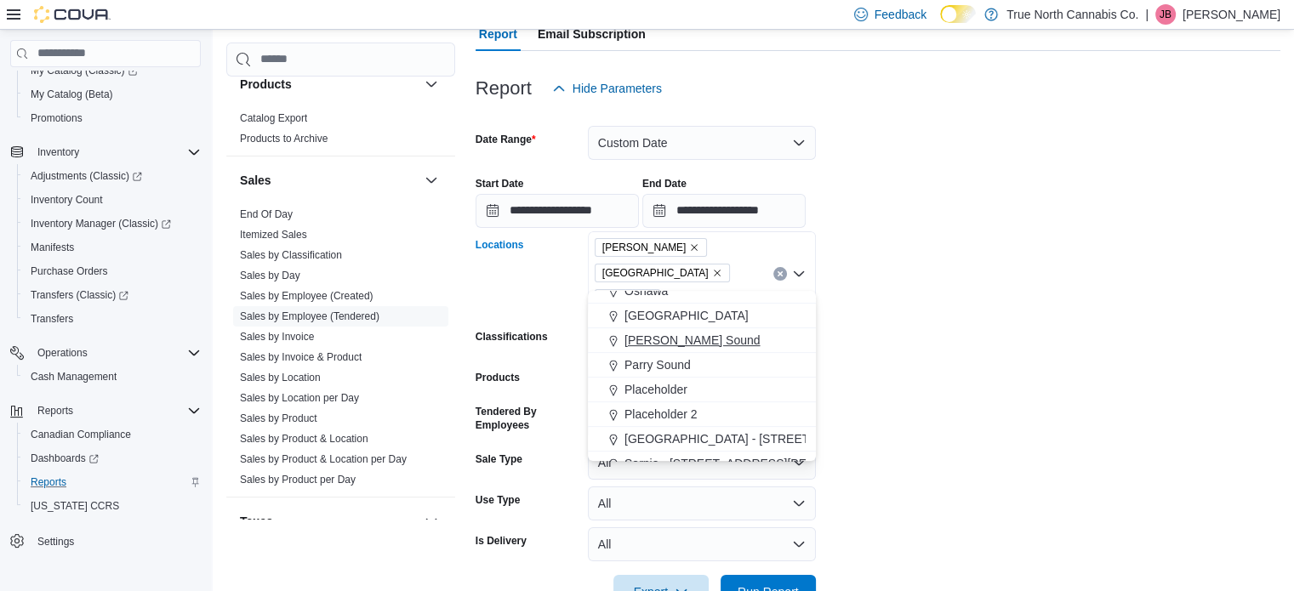
click at [643, 343] on span "[PERSON_NAME] Sound" at bounding box center [692, 340] width 136 height 17
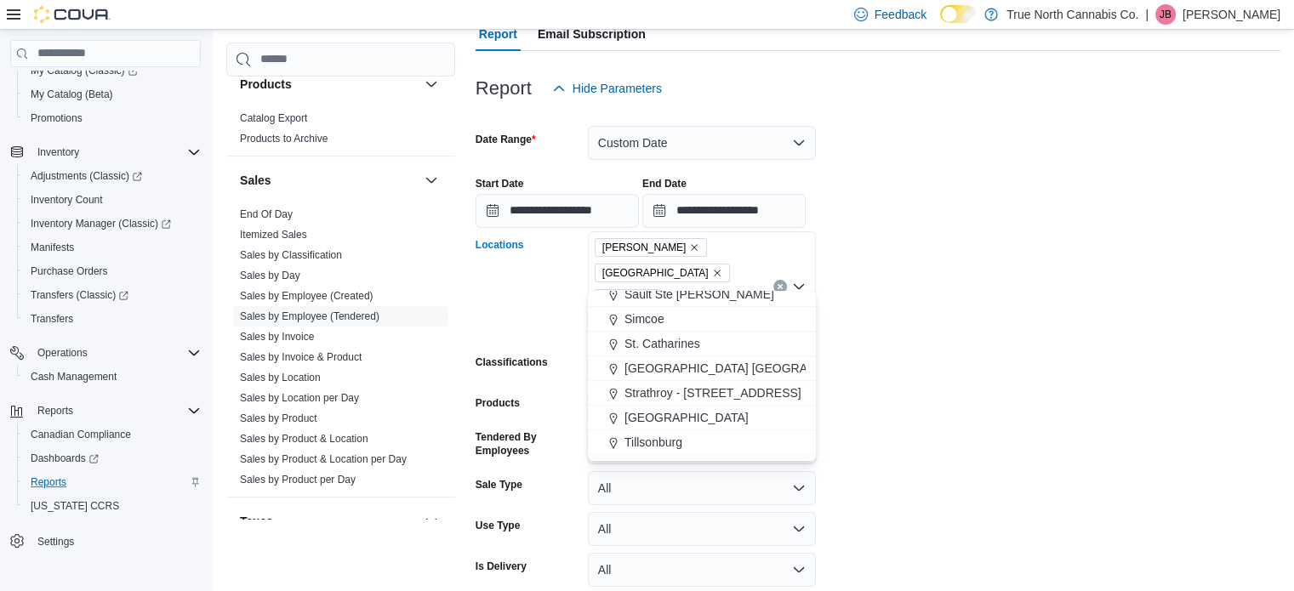
scroll to position [1021, 0]
click at [640, 322] on span "Simcoe" at bounding box center [644, 318] width 40 height 17
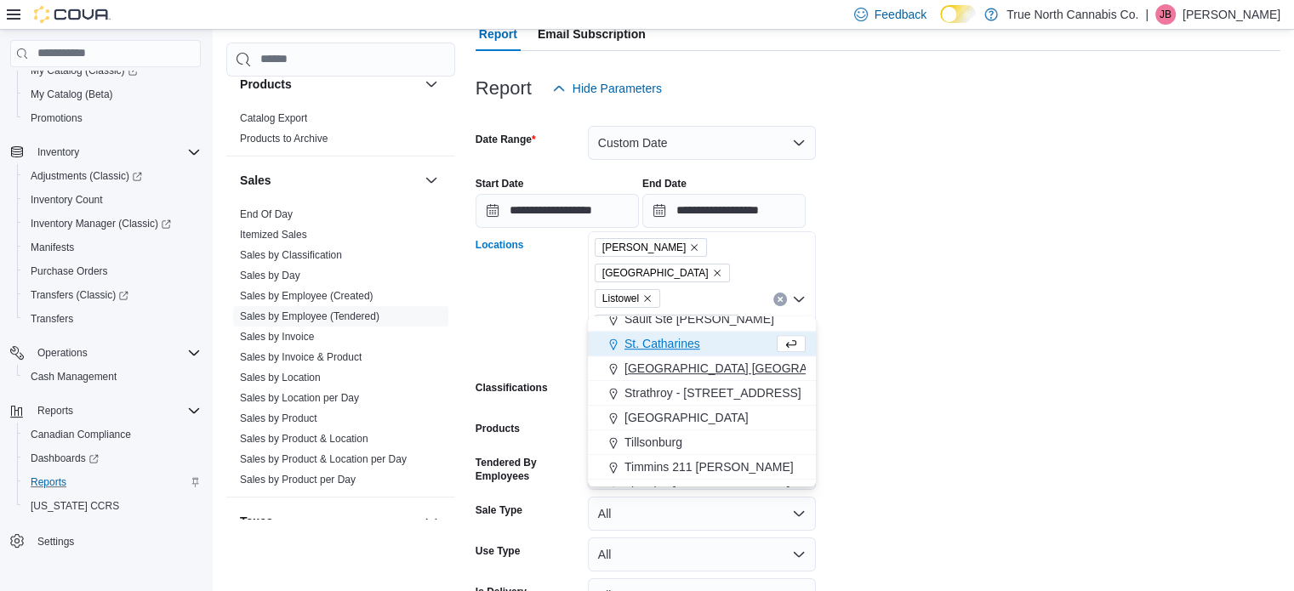
click at [653, 368] on span "[GEOGRAPHIC_DATA] [GEOGRAPHIC_DATA] [GEOGRAPHIC_DATA]" at bounding box center [813, 368] width 379 height 17
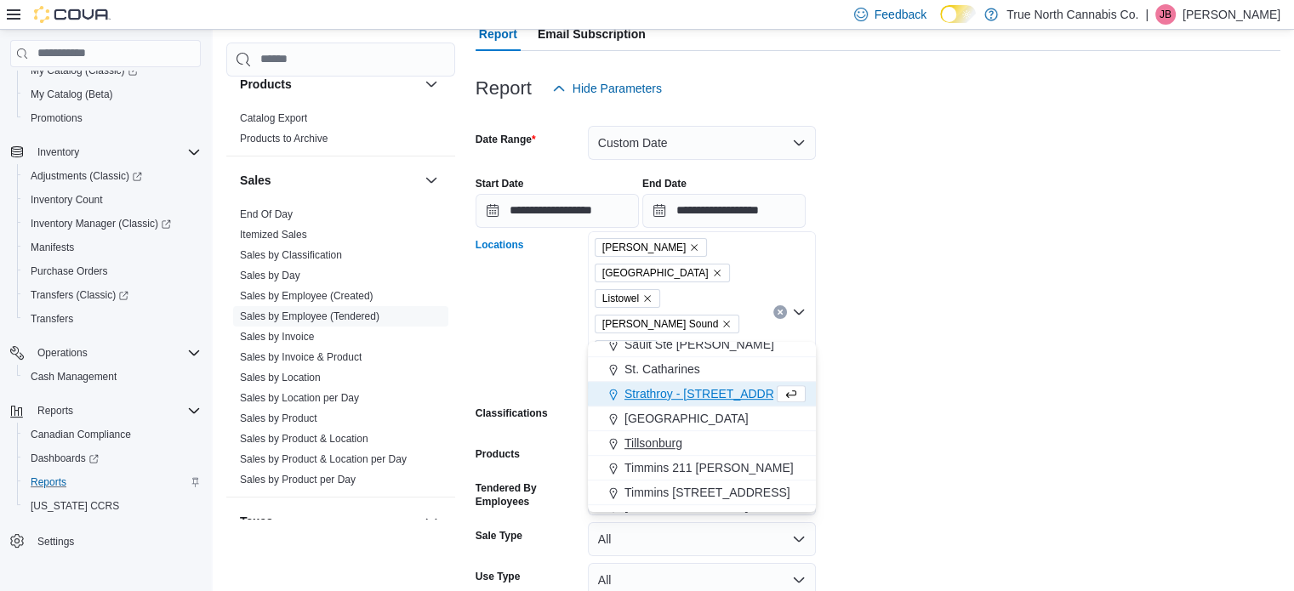
click at [644, 441] on span "Tillsonburg" at bounding box center [653, 443] width 58 height 17
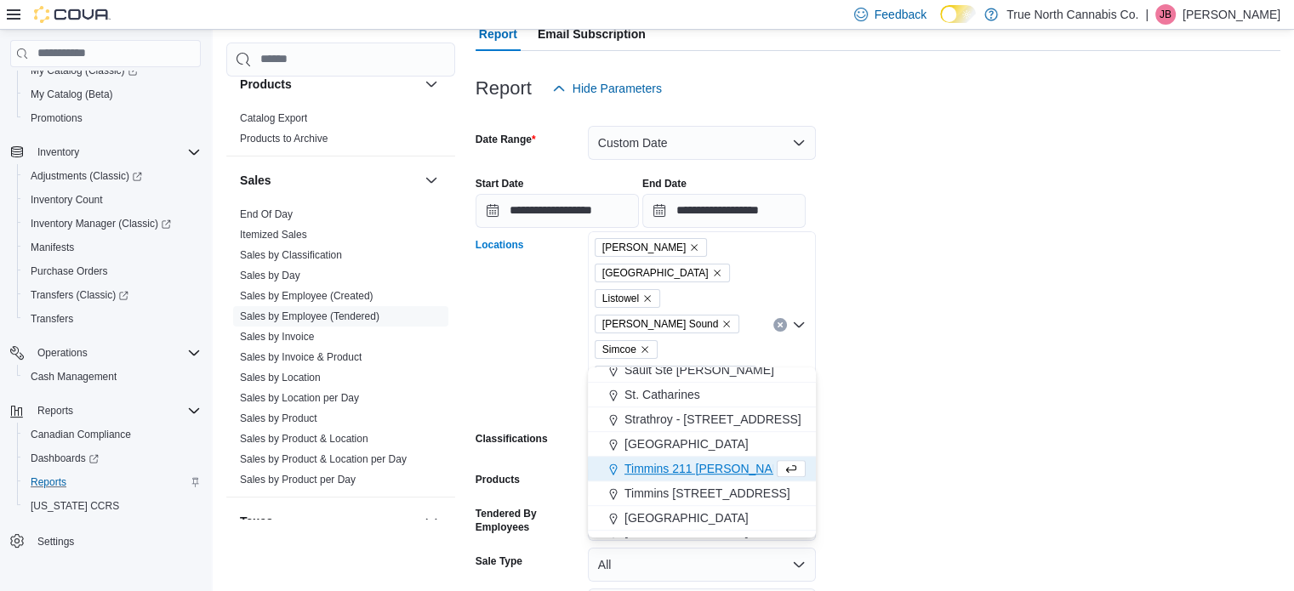
click at [864, 376] on form "**********" at bounding box center [878, 408] width 805 height 606
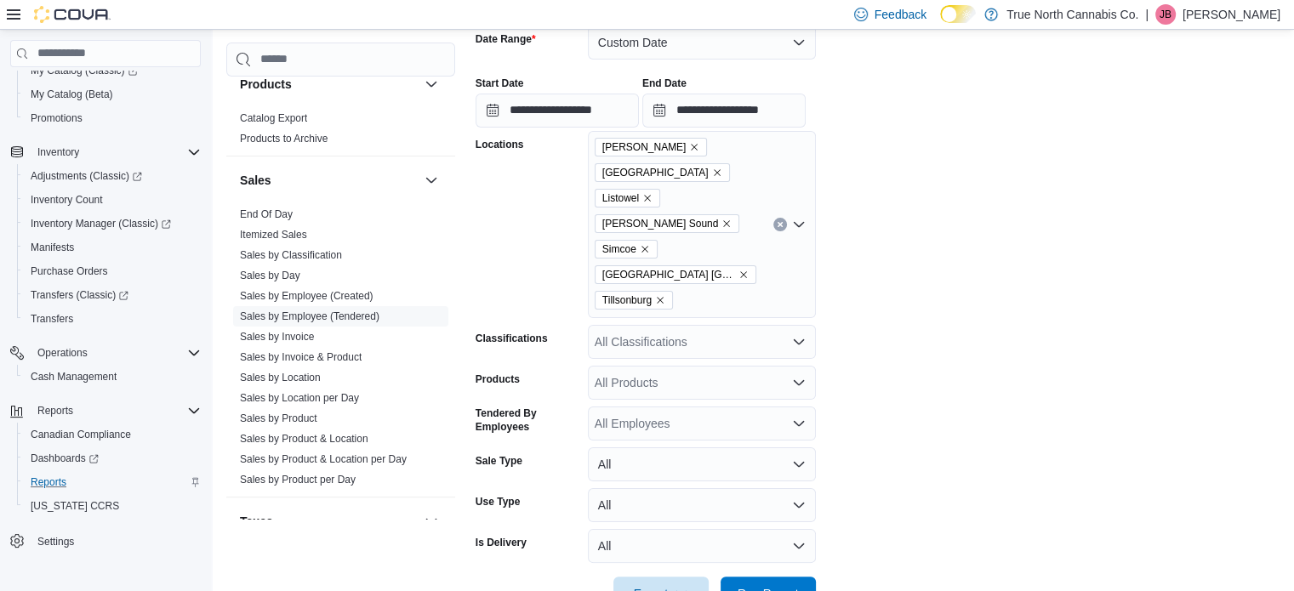
scroll to position [270, 0]
click at [778, 583] on span "Run Report" at bounding box center [768, 591] width 61 height 17
click at [670, 574] on span "Export" at bounding box center [661, 591] width 75 height 34
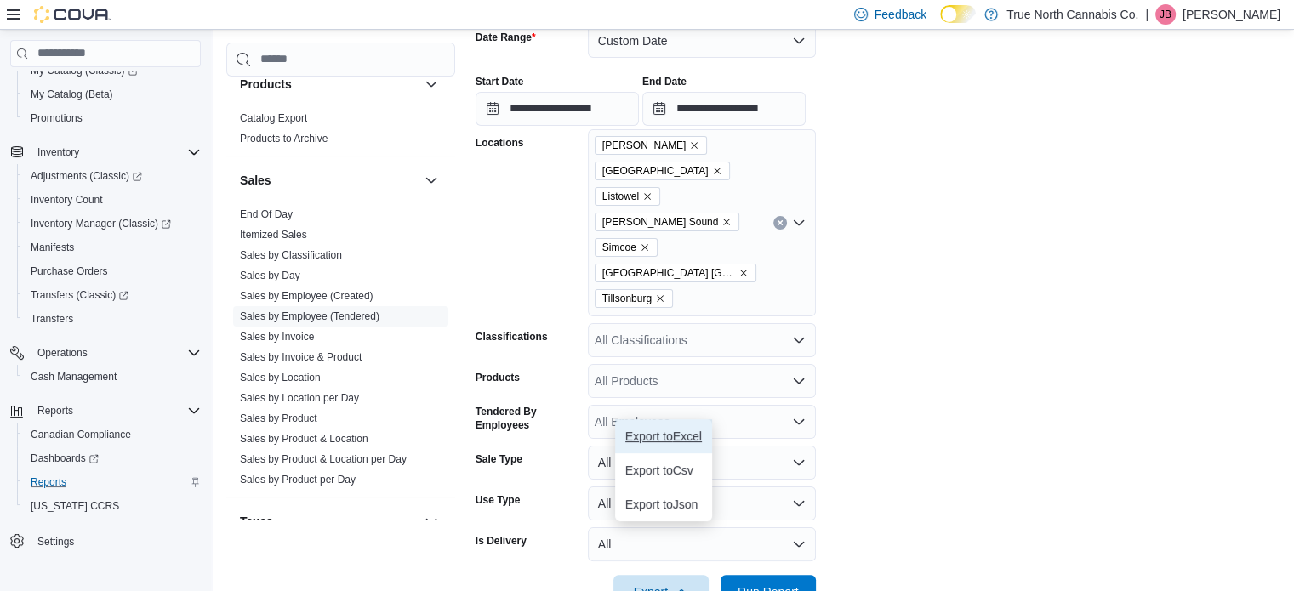
click at [660, 442] on span "Export to Excel" at bounding box center [663, 437] width 77 height 14
click at [781, 220] on icon "Clear input" at bounding box center [780, 223] width 7 height 7
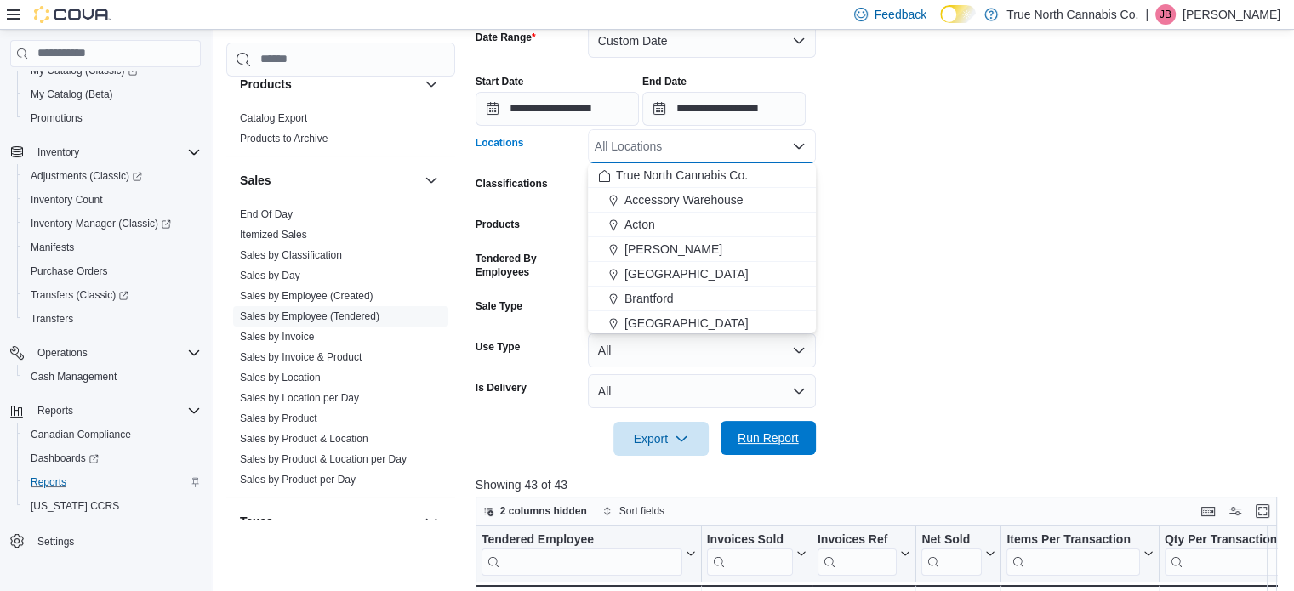
click at [762, 441] on span "Run Report" at bounding box center [768, 438] width 61 height 17
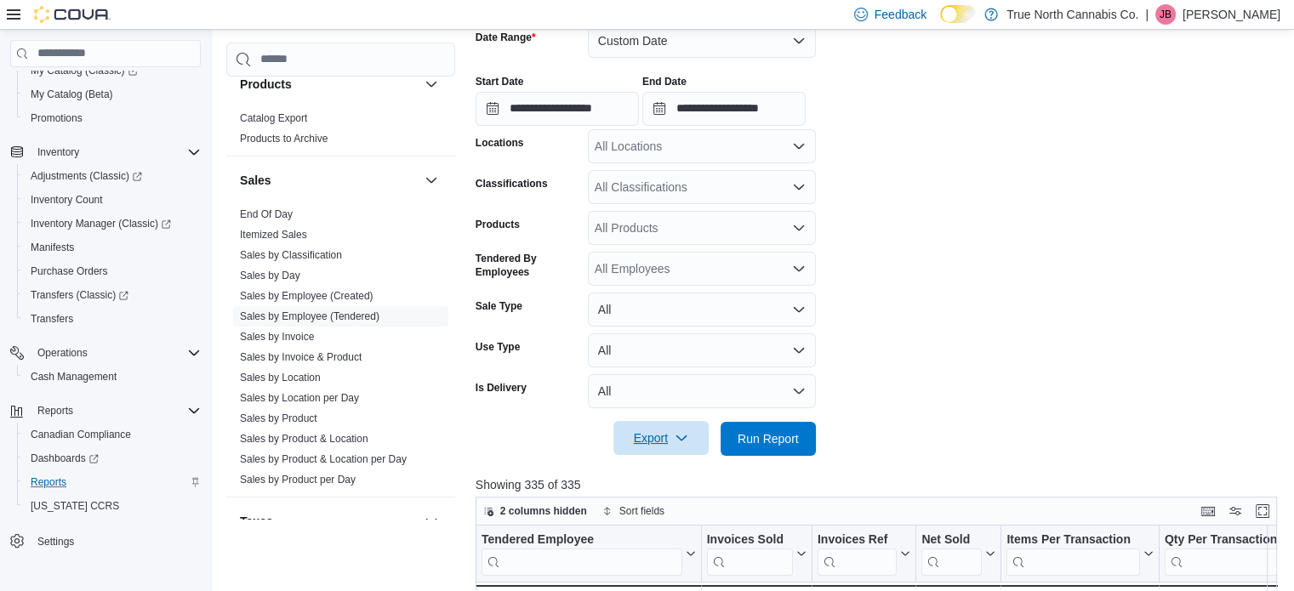
click at [642, 436] on span "Export" at bounding box center [661, 438] width 75 height 34
click at [663, 466] on span "Export to Excel" at bounding box center [663, 473] width 77 height 14
click at [288, 373] on link "Sales by Location" at bounding box center [280, 378] width 81 height 12
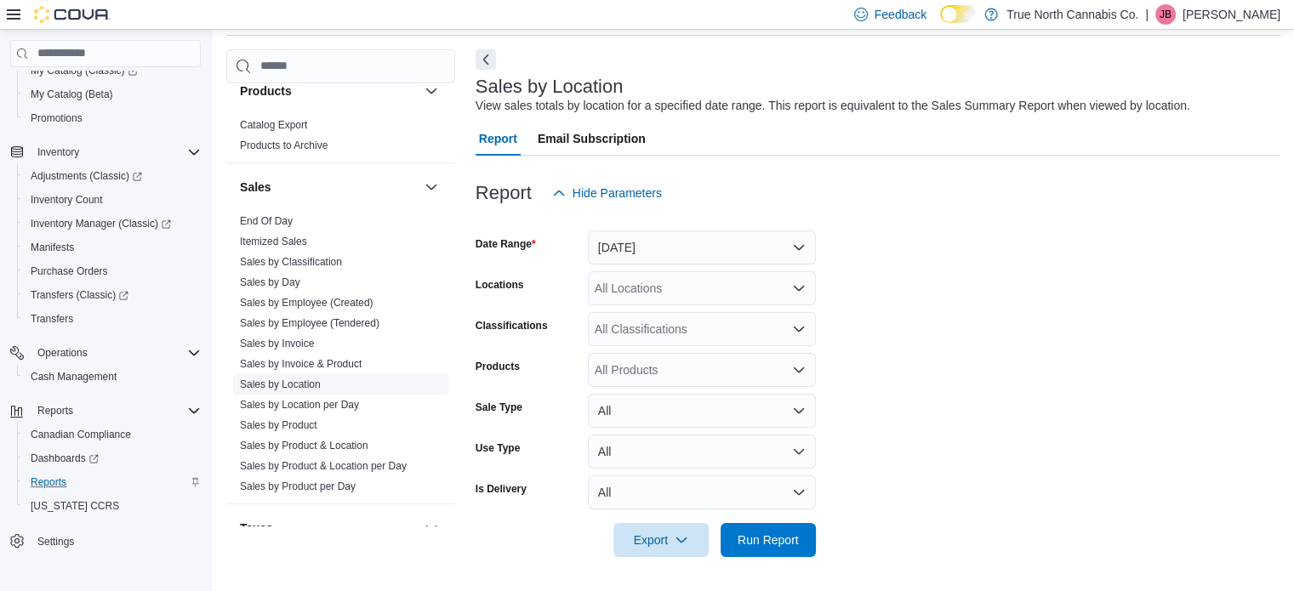
scroll to position [39, 0]
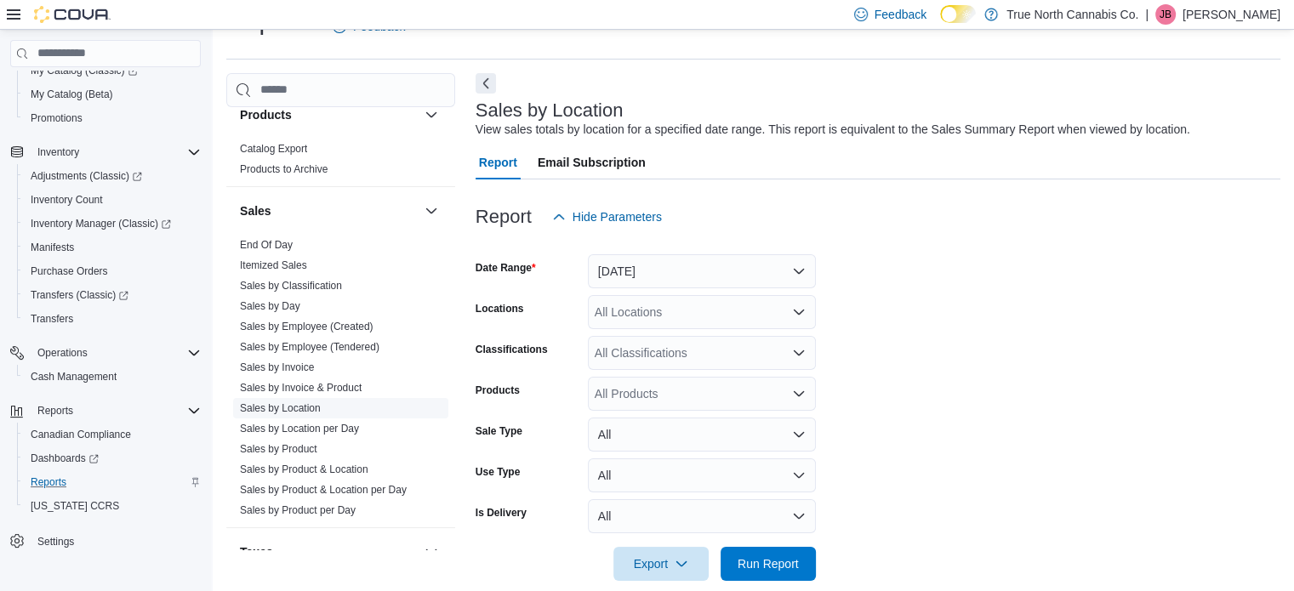
click at [293, 406] on link "Sales by Location" at bounding box center [280, 408] width 81 height 12
click at [685, 277] on button "Yesterday" at bounding box center [702, 271] width 228 height 34
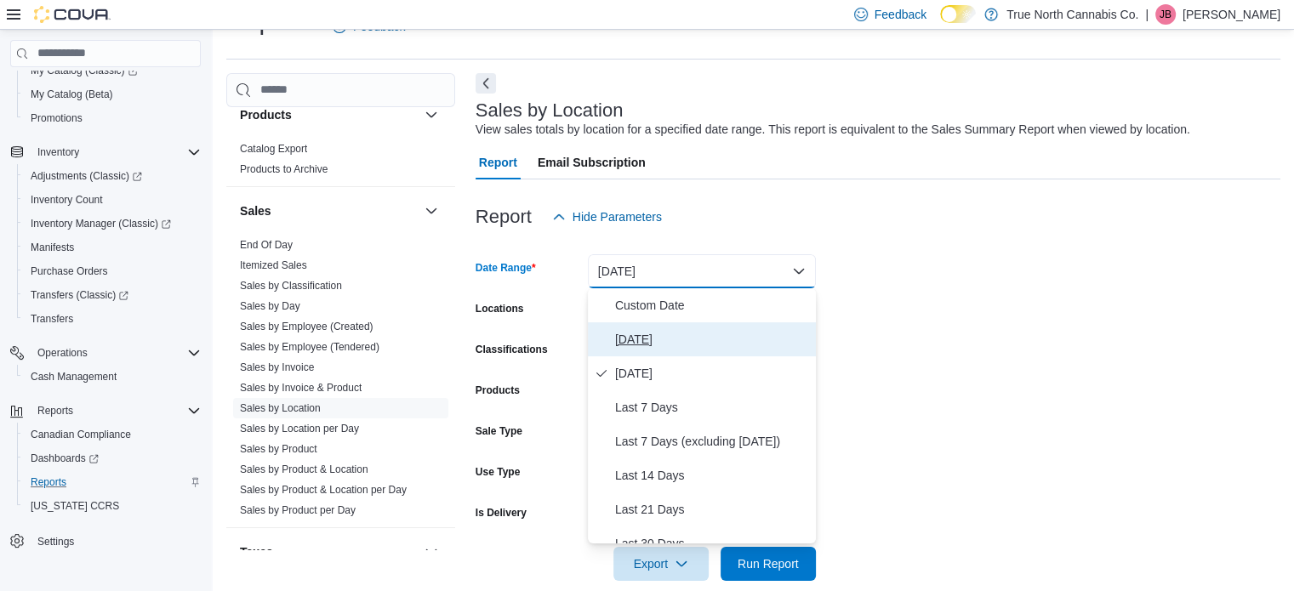
click at [619, 344] on span "Today" at bounding box center [712, 339] width 194 height 20
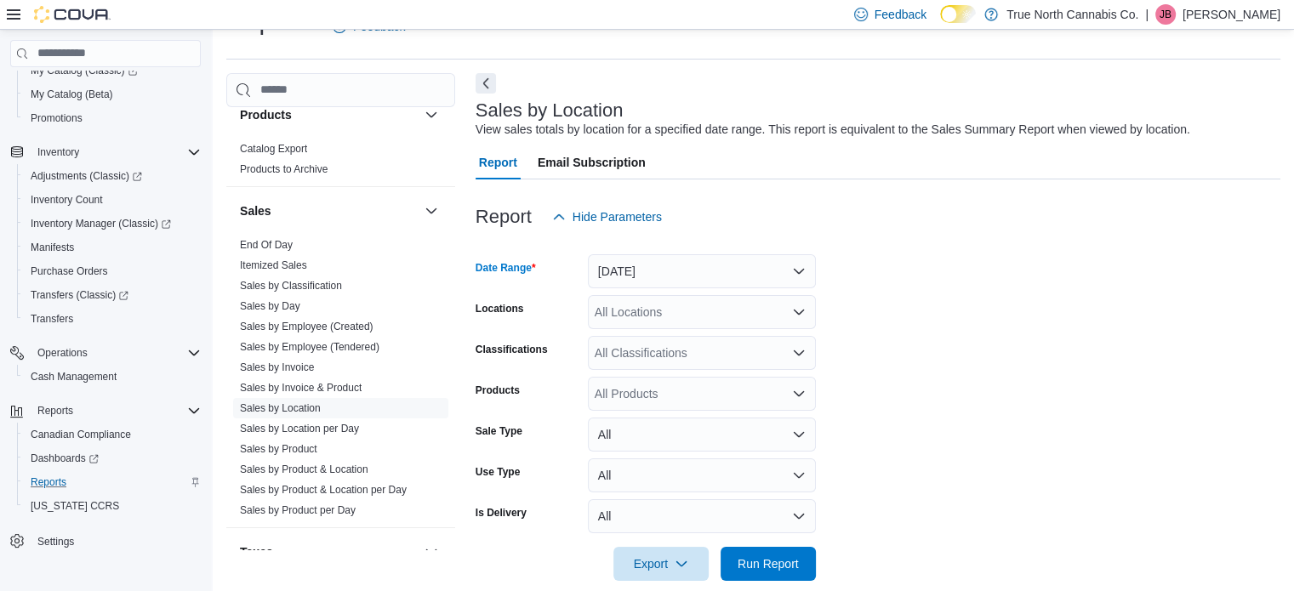
click at [653, 312] on div "All Locations" at bounding box center [702, 312] width 228 height 34
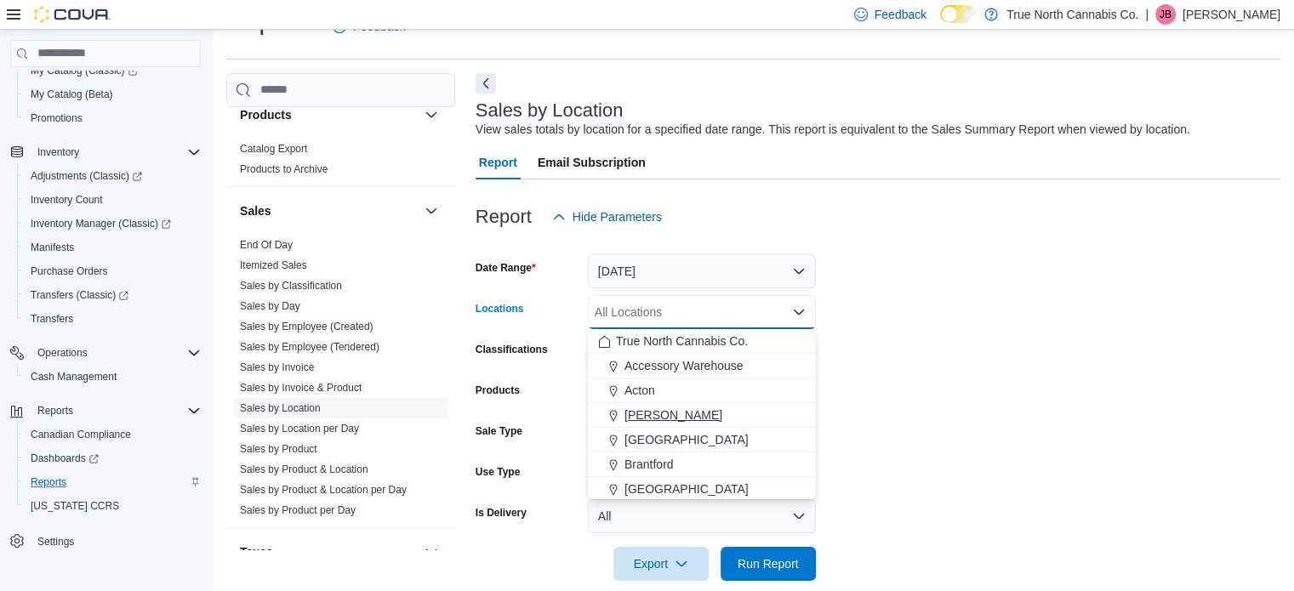
click at [645, 418] on span "[PERSON_NAME]" at bounding box center [673, 415] width 98 height 17
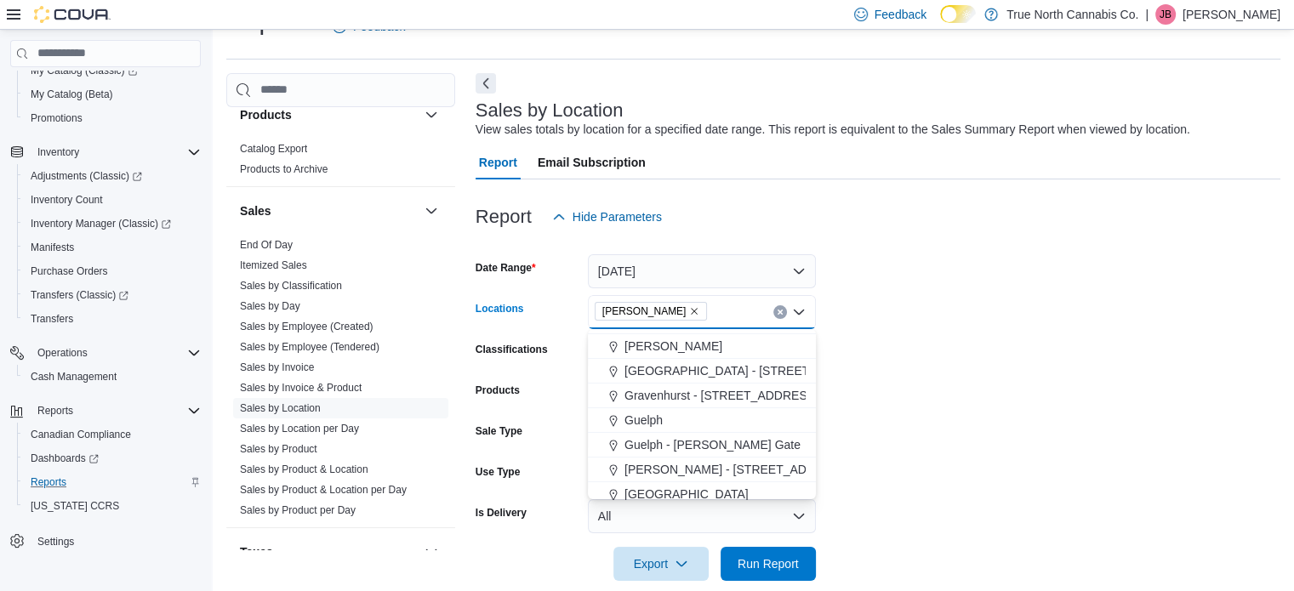
scroll to position [425, 0]
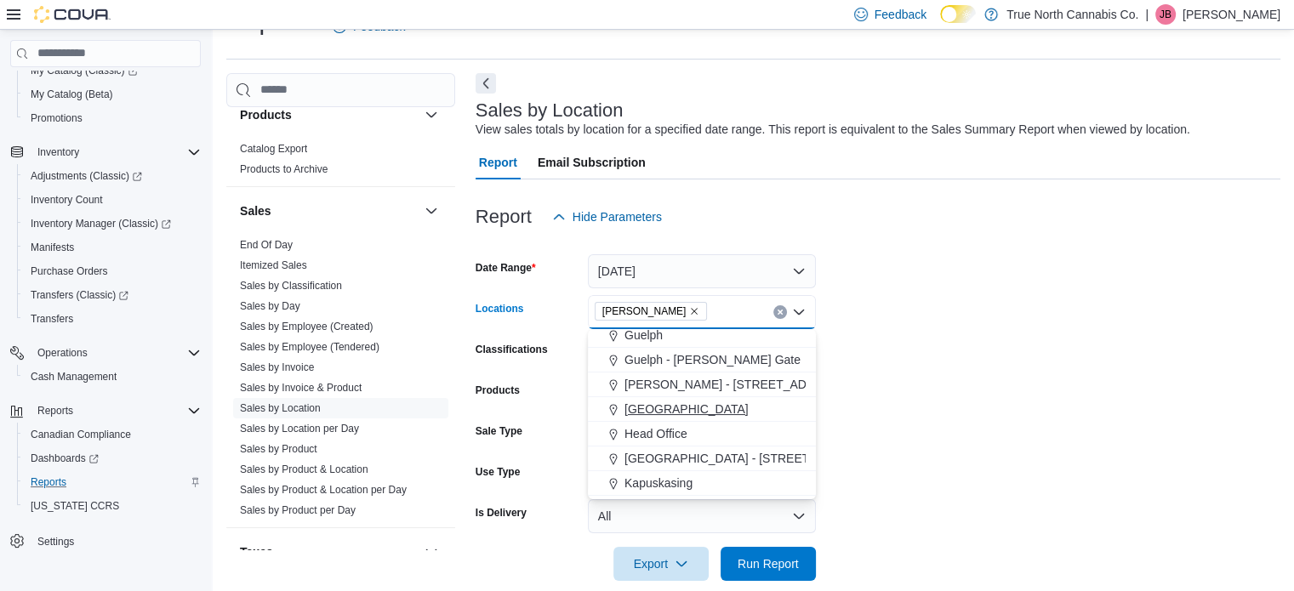
click at [636, 401] on span "Hanover" at bounding box center [686, 409] width 124 height 17
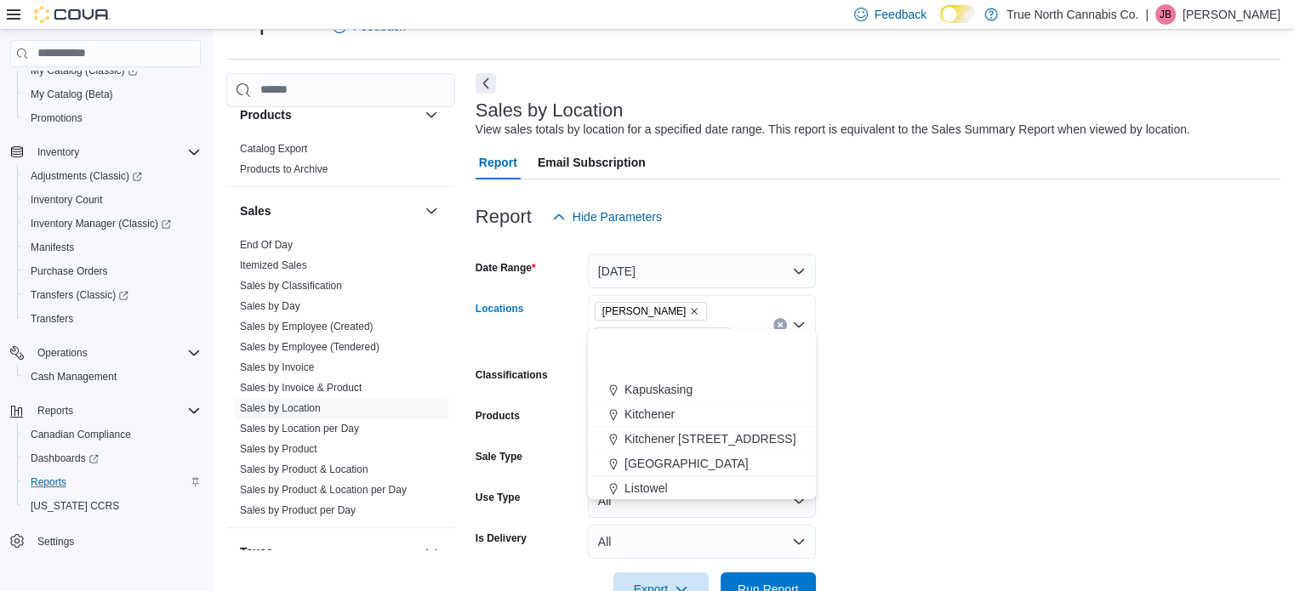
scroll to position [596, 0]
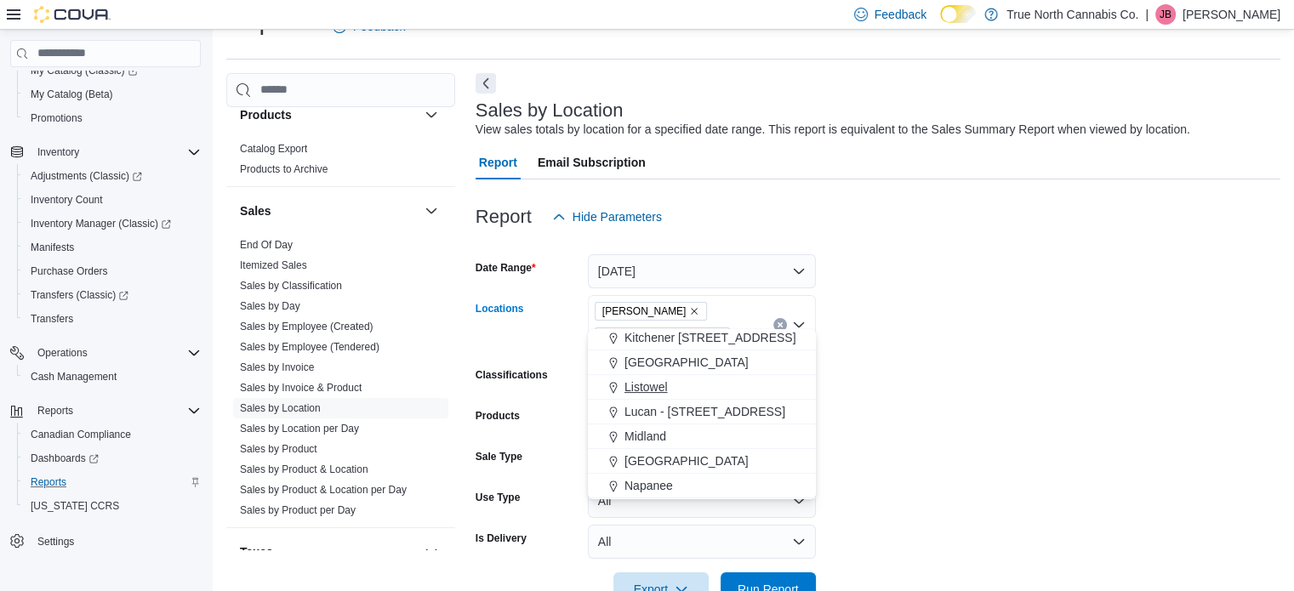
click at [640, 391] on span "Listowel" at bounding box center [645, 387] width 43 height 17
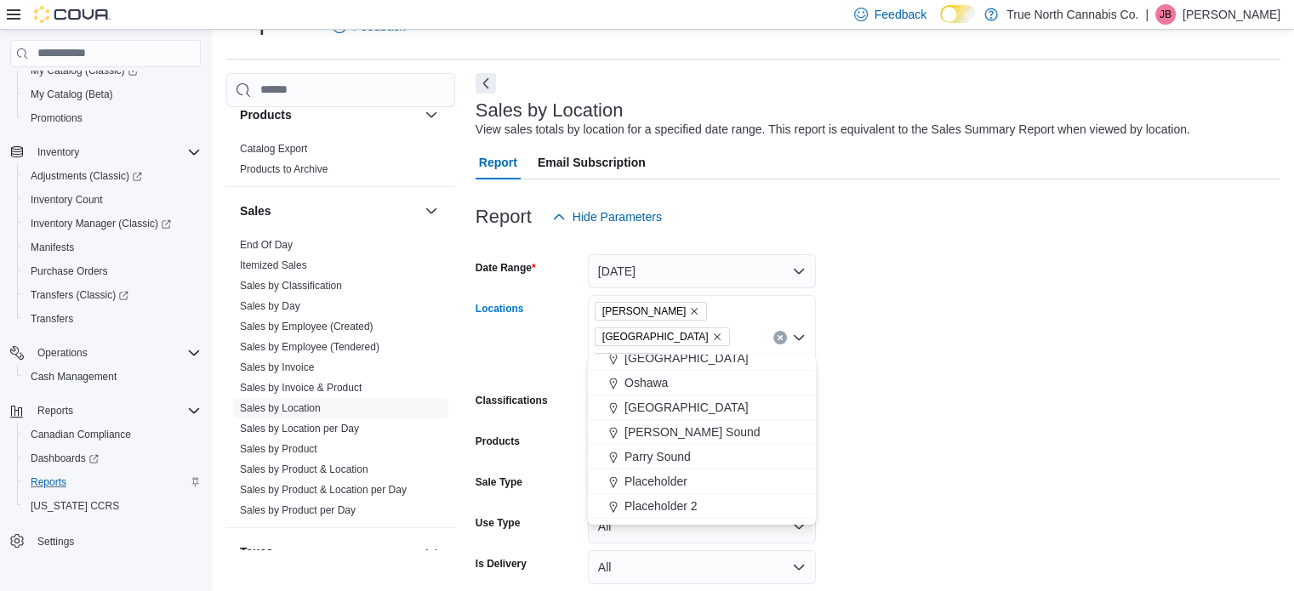
scroll to position [851, 0]
click at [643, 402] on span "[PERSON_NAME] Sound" at bounding box center [692, 404] width 136 height 17
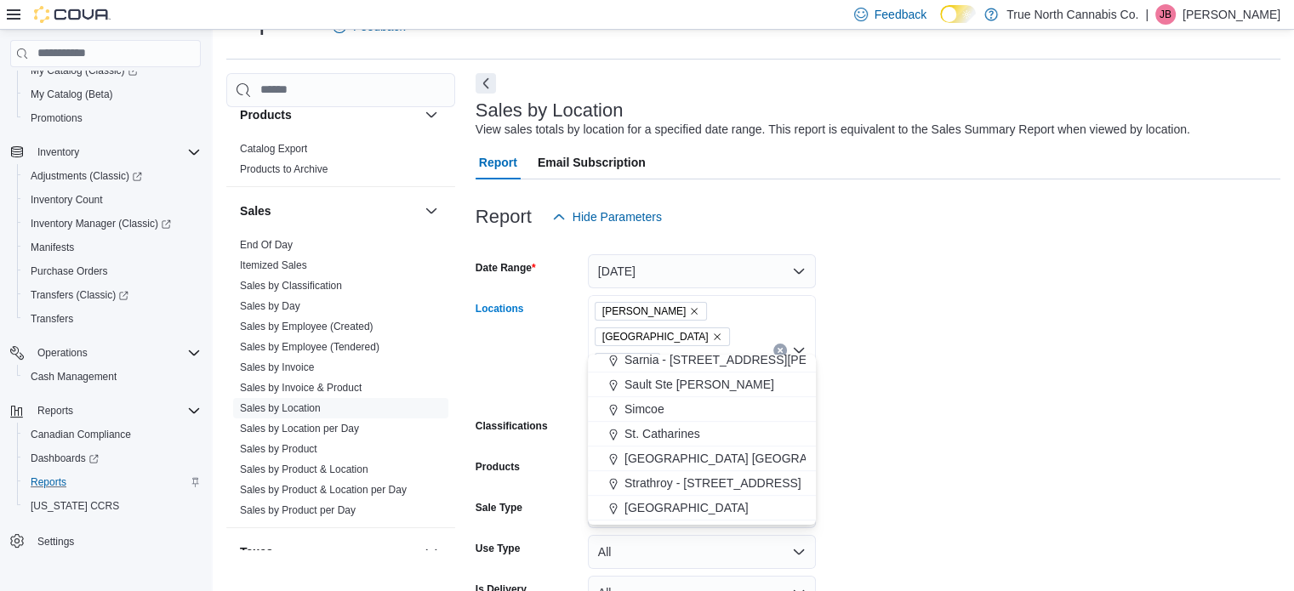
scroll to position [1021, 0]
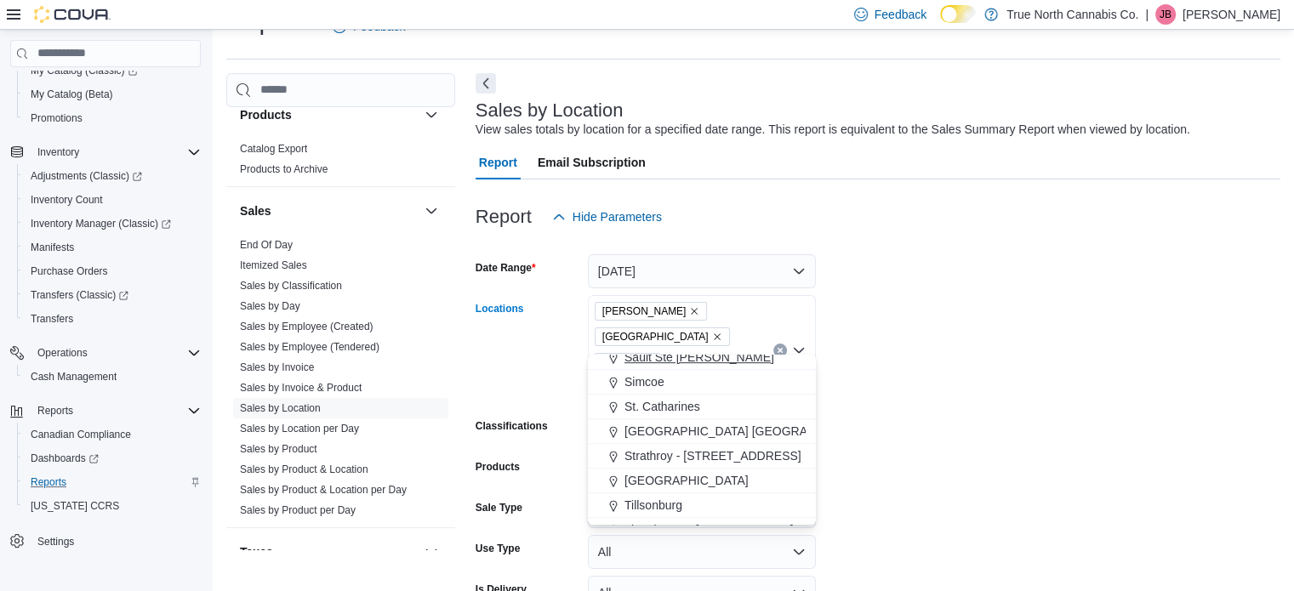
click at [646, 387] on span "Simcoe" at bounding box center [644, 381] width 40 height 17
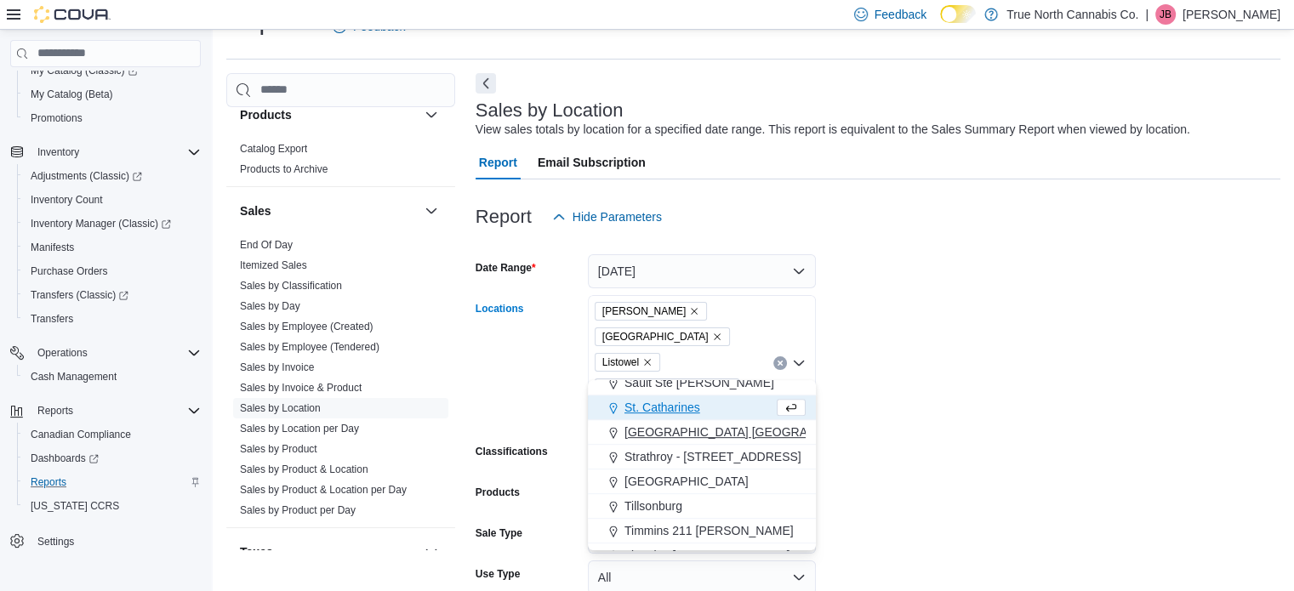
click at [655, 429] on span "[GEOGRAPHIC_DATA] [GEOGRAPHIC_DATA] [GEOGRAPHIC_DATA]" at bounding box center [813, 432] width 379 height 17
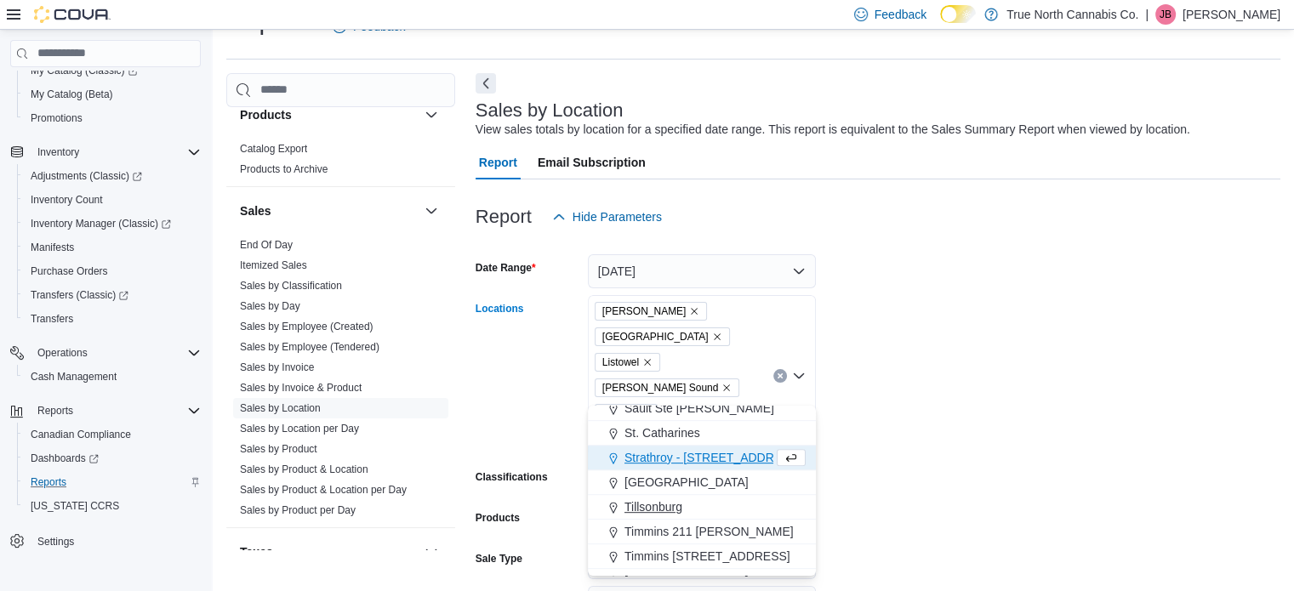
click at [653, 499] on span "Tillsonburg" at bounding box center [653, 507] width 58 height 17
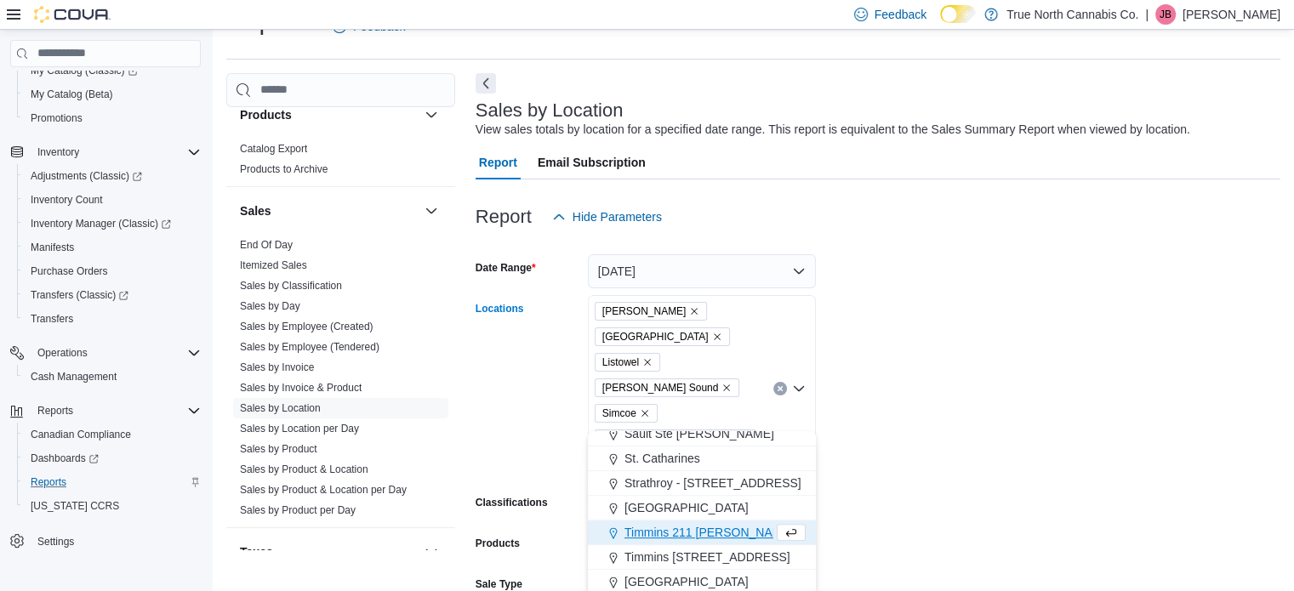
click at [922, 417] on form "Date Range Today Locations Aylmer Hanover Listowel Owen Sound Simcoe Stratford …" at bounding box center [878, 484] width 805 height 500
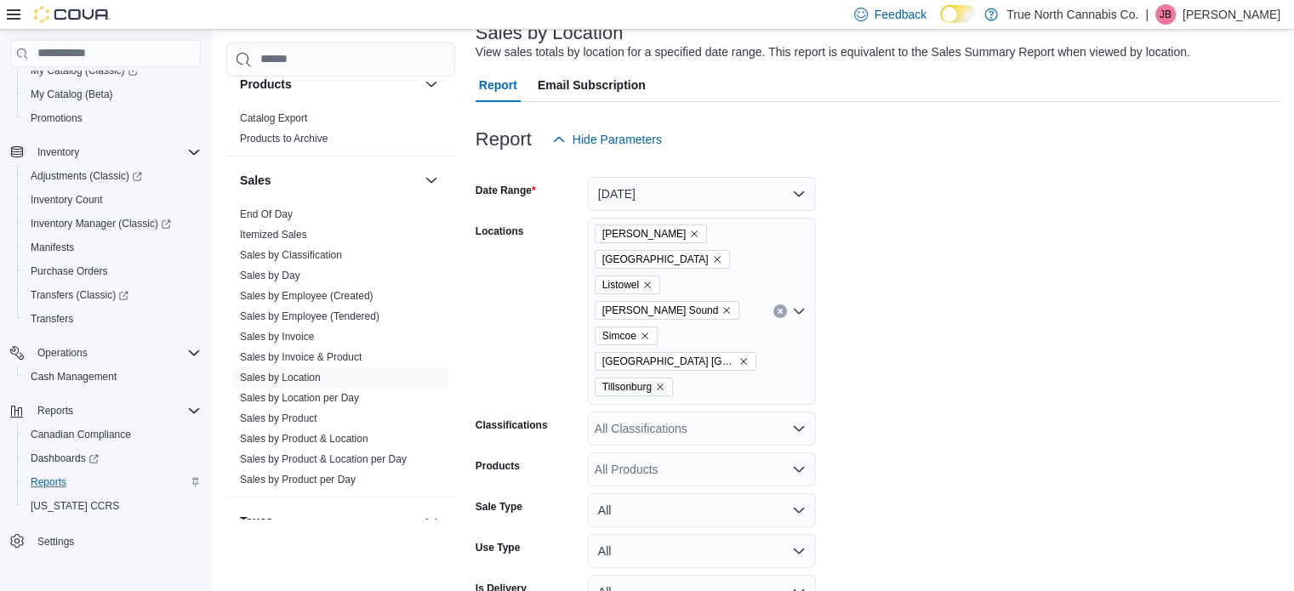
scroll to position [164, 0]
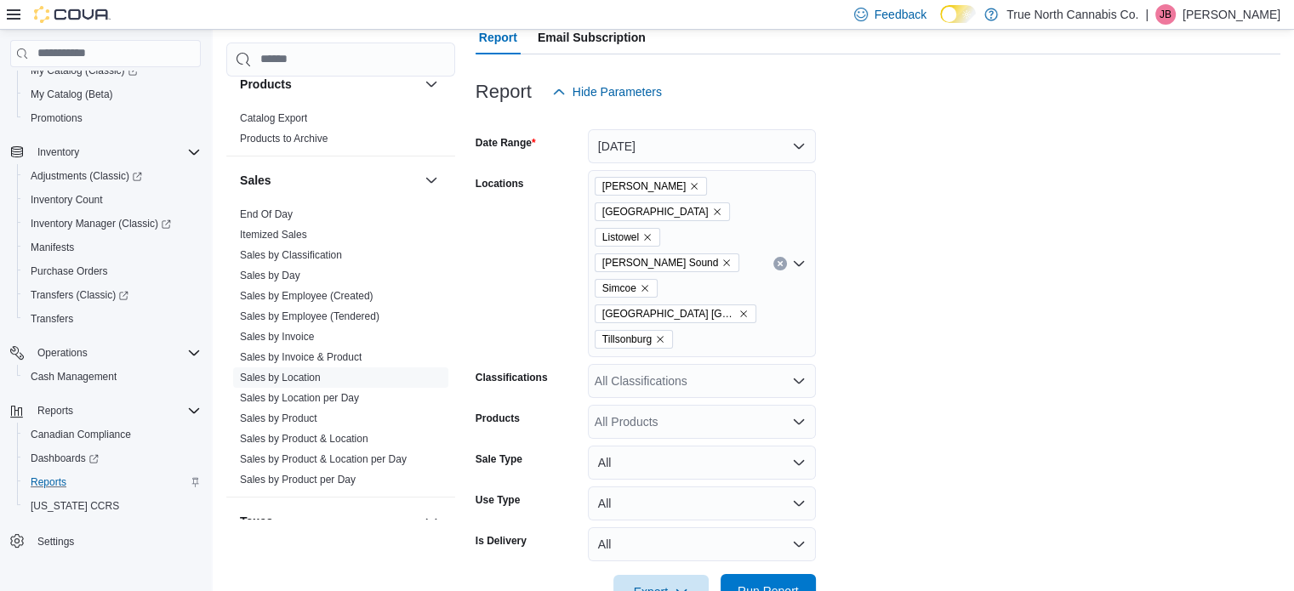
click at [776, 574] on span "Run Report" at bounding box center [768, 591] width 75 height 34
